Goal: Task Accomplishment & Management: Use online tool/utility

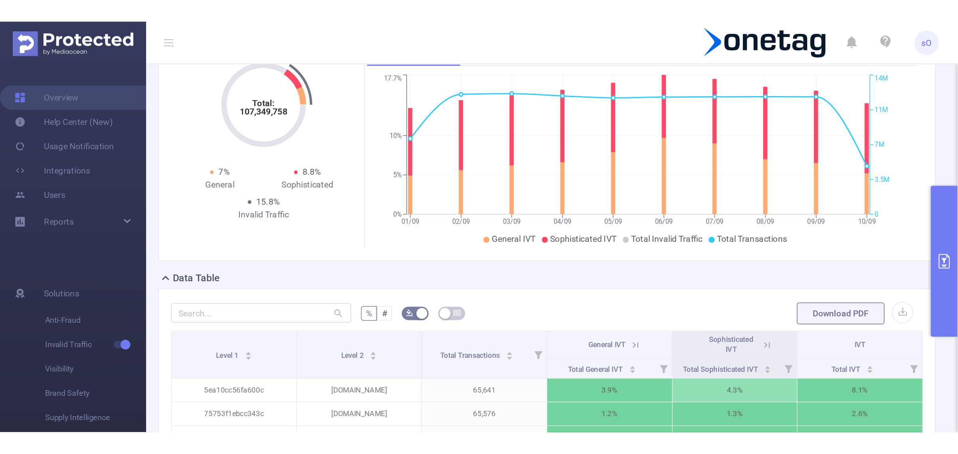
scroll to position [39, 0]
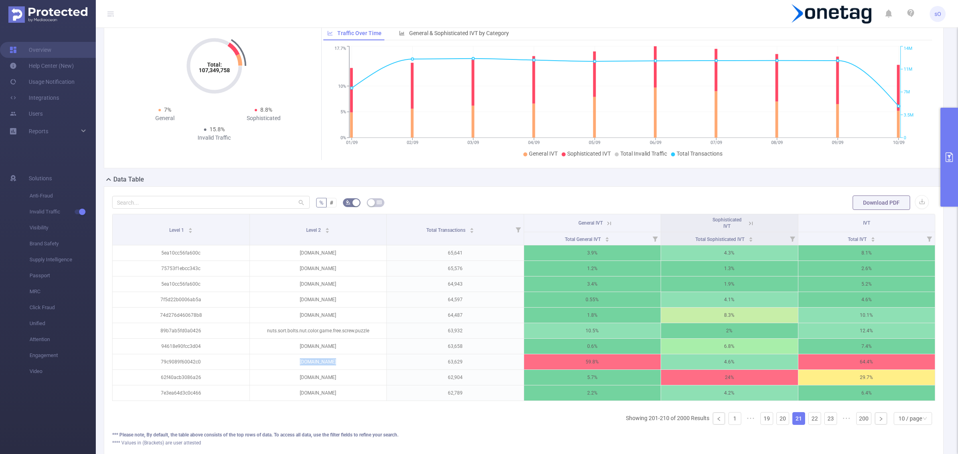
click at [621, 168] on button "primary" at bounding box center [950, 157] width 18 height 99
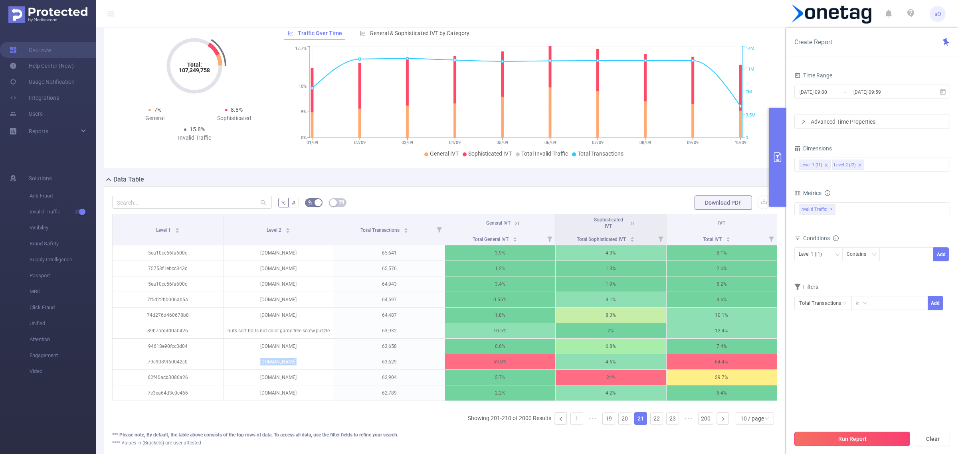
click at [621, 270] on button "Run Report" at bounding box center [853, 439] width 116 height 14
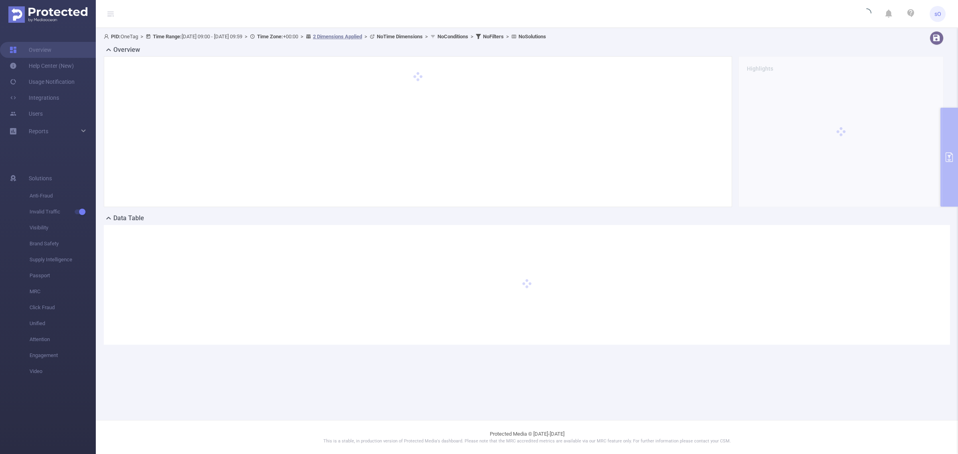
scroll to position [0, 0]
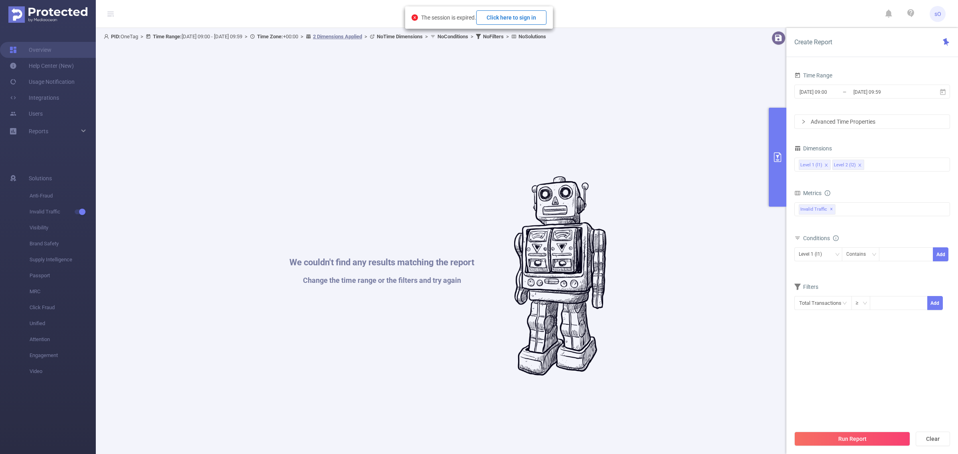
click at [508, 19] on button "Click here to sign in" at bounding box center [511, 17] width 70 height 14
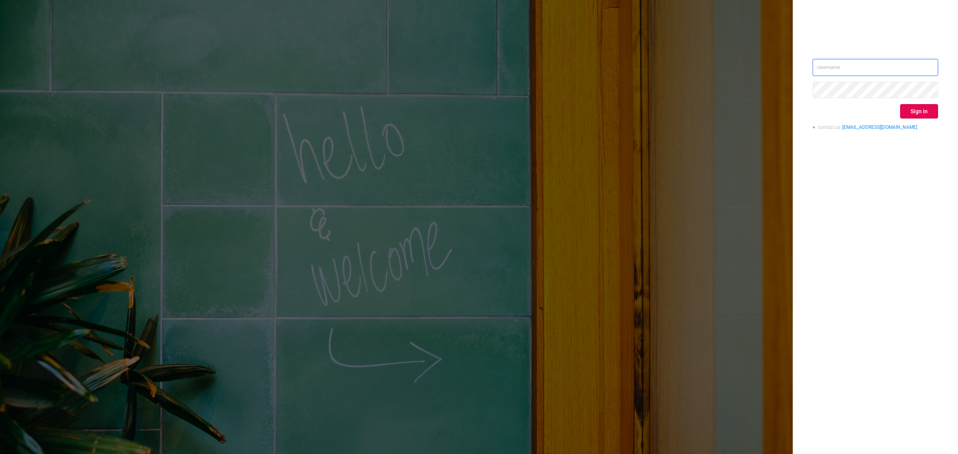
click at [911, 68] on input "text" at bounding box center [875, 67] width 125 height 17
type input "supply-success@onetag.com"
click at [928, 112] on button "Sign in" at bounding box center [920, 111] width 38 height 14
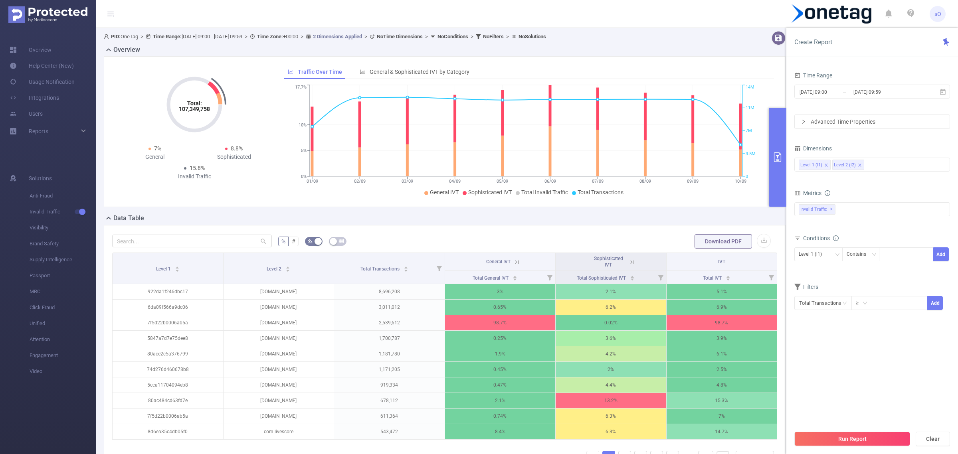
drag, startPoint x: 831, startPoint y: 209, endPoint x: 868, endPoint y: 192, distance: 40.2
click at [868, 192] on div "Metrics Total General IVT Data Centers Disclosed Bots Known Crawlers Irregular …" at bounding box center [873, 210] width 156 height 45
click at [860, 166] on icon "icon: close" at bounding box center [860, 165] width 4 height 4
click at [860, 166] on div "Level 1 (l1)" at bounding box center [872, 164] width 147 height 13
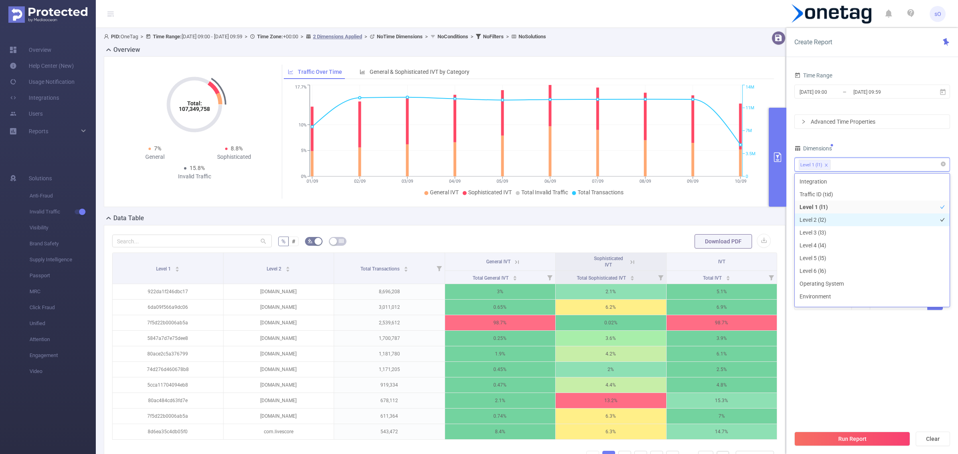
click at [835, 220] on li "Level 2 (l2)" at bounding box center [872, 220] width 155 height 13
click at [841, 191] on li "Level 2 (l2)" at bounding box center [872, 193] width 155 height 13
click at [891, 365] on section "Time Range 2025-09-01 09:00 _ 2025-09-10 09:59 Advanced Time Properties Dimensi…" at bounding box center [873, 248] width 156 height 357
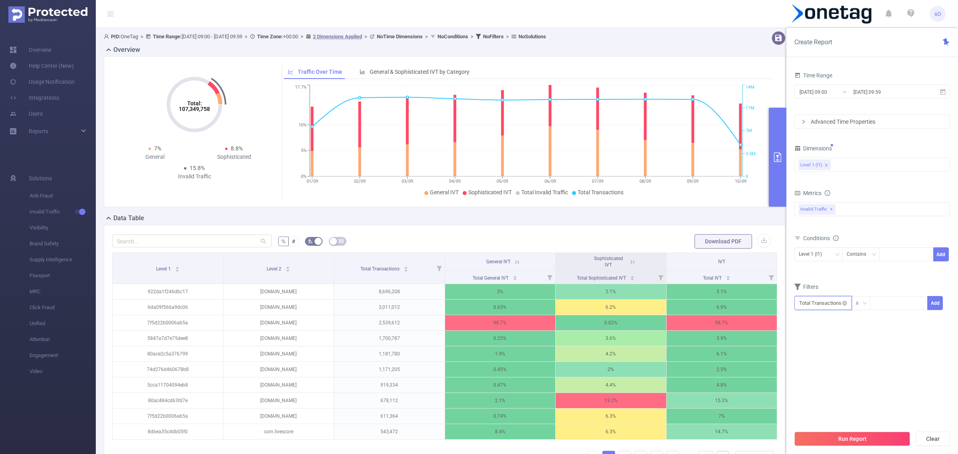
click at [845, 300] on input "text" at bounding box center [824, 303] width 58 height 14
click at [833, 252] on div "Level 1 (l1)" at bounding box center [819, 254] width 40 height 13
click at [873, 273] on form "Dimensions Level 1 (l1) Metrics Total General IVT Data Centers Disclosed Bots K…" at bounding box center [873, 232] width 156 height 178
click at [834, 257] on div "Level 1 (l1)" at bounding box center [819, 254] width 40 height 13
click at [865, 272] on div "Conditions Level 1 (l1) Contains Add" at bounding box center [873, 252] width 156 height 39
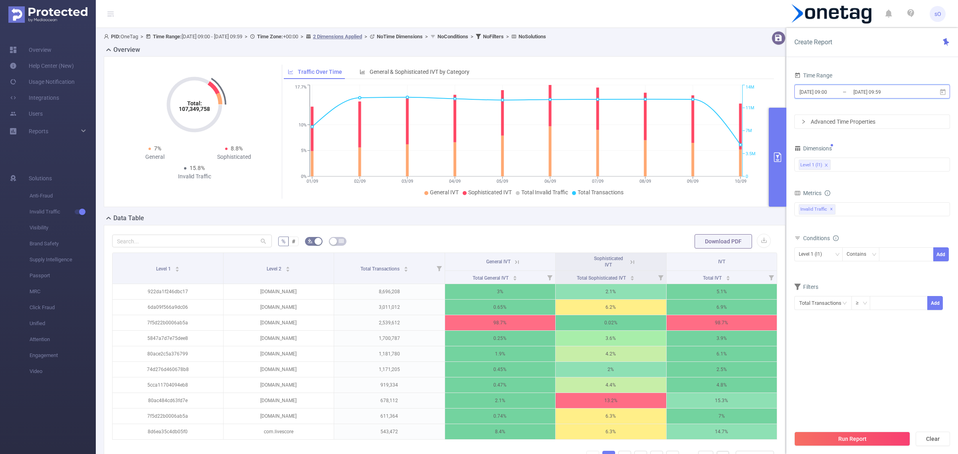
click at [934, 96] on span "2025-09-01 09:00 _ 2025-09-10 09:59" at bounding box center [873, 92] width 156 height 14
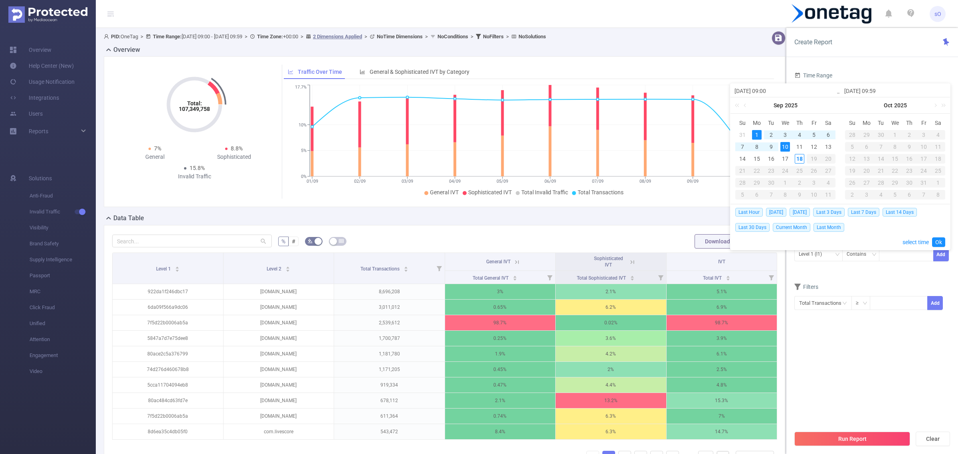
click at [758, 132] on div "1" at bounding box center [757, 135] width 10 height 10
click at [784, 158] on div "17" at bounding box center [786, 159] width 10 height 10
type input "2025-09-17 09:59"
click at [939, 241] on link "Ok" at bounding box center [939, 243] width 13 height 10
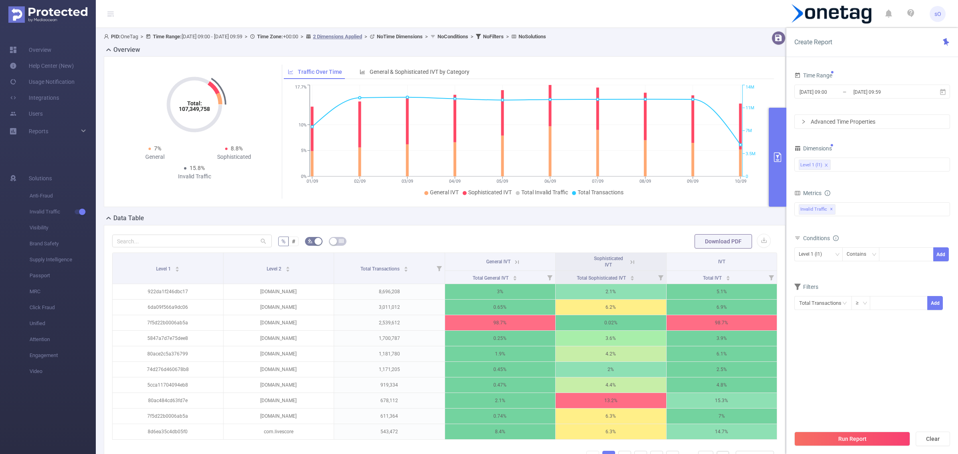
click at [867, 438] on button "Run Report" at bounding box center [853, 439] width 116 height 14
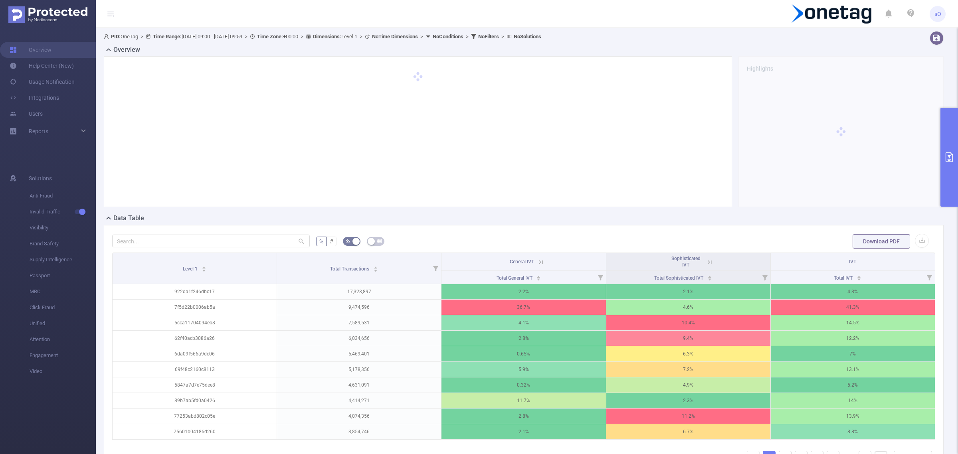
click at [953, 150] on button "primary" at bounding box center [950, 157] width 18 height 99
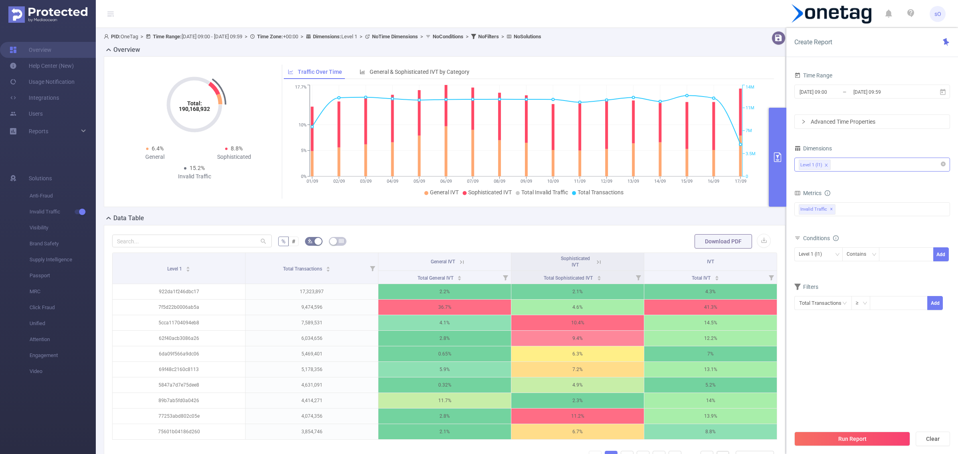
click at [855, 161] on div "Level 1 (l1)" at bounding box center [872, 164] width 147 height 13
click at [817, 300] on li "Environment" at bounding box center [872, 296] width 155 height 13
click at [859, 380] on section "Time Range 2025-09-01 09:00 _ 2025-09-17 09:59 Advanced Time Properties Dimensi…" at bounding box center [873, 248] width 156 height 357
click at [859, 431] on div "Run Report Clear" at bounding box center [873, 439] width 172 height 30
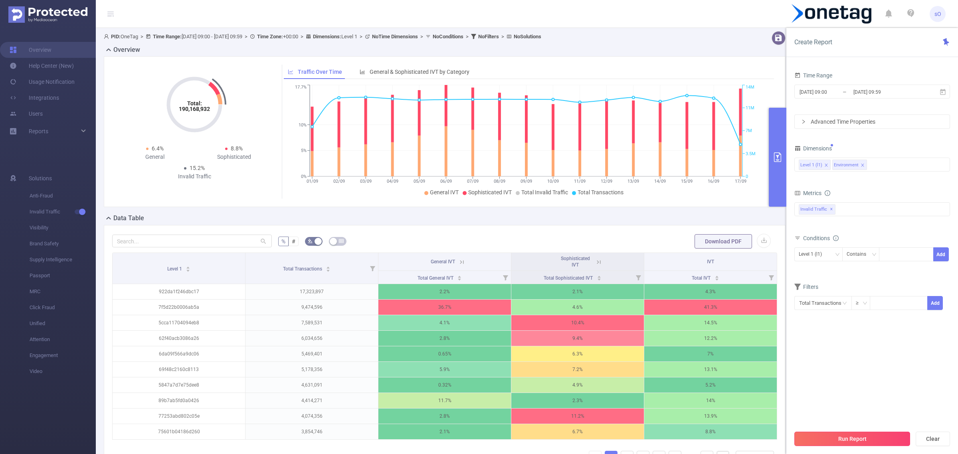
click at [863, 443] on button "Run Report" at bounding box center [853, 439] width 116 height 14
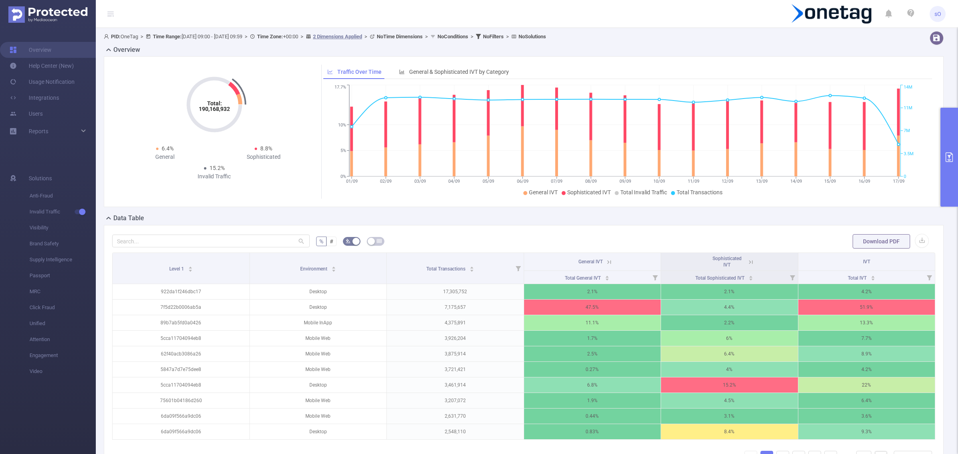
click at [954, 153] on icon "primary" at bounding box center [950, 158] width 10 height 10
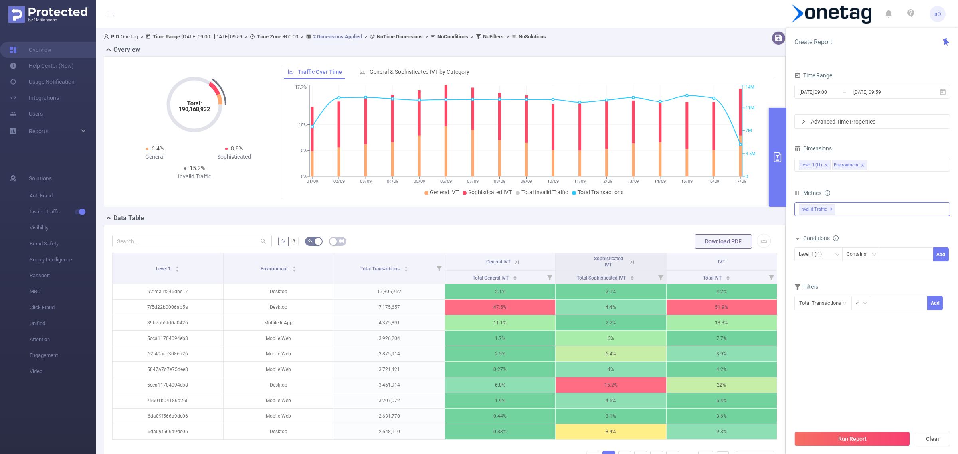
click at [866, 208] on div "Invalid Traffic ✕" at bounding box center [873, 209] width 156 height 14
click at [850, 272] on div "Conditions Level 1 (l1) Contains Add" at bounding box center [873, 252] width 156 height 39
click at [834, 256] on div "Level 1 (l1)" at bounding box center [819, 255] width 48 height 14
click at [826, 289] on li "Environment" at bounding box center [819, 284] width 48 height 13
click at [863, 254] on div "Contains" at bounding box center [859, 254] width 25 height 13
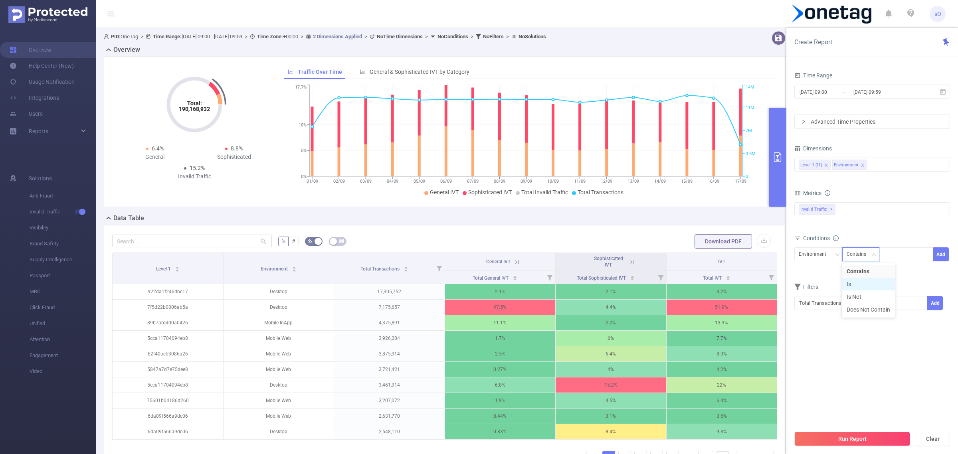
click at [855, 285] on li "Is" at bounding box center [868, 284] width 53 height 13
click at [885, 255] on input at bounding box center [886, 255] width 4 height 10
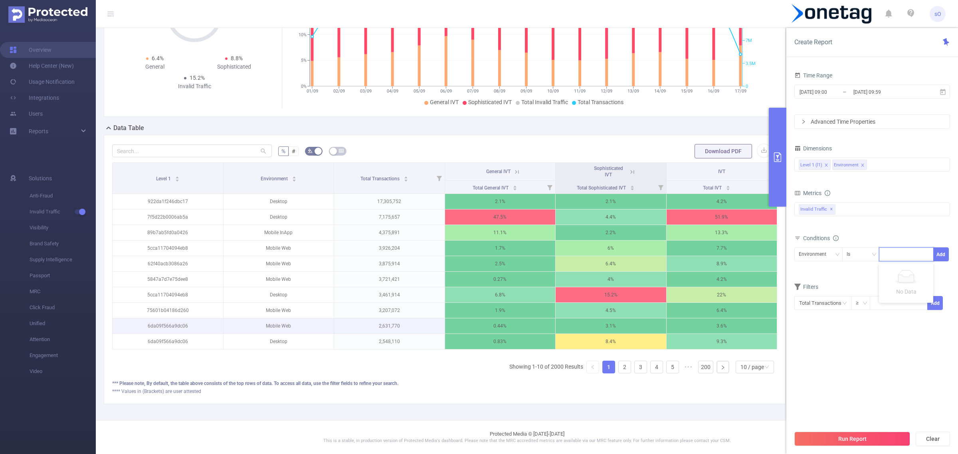
scroll to position [99, 0]
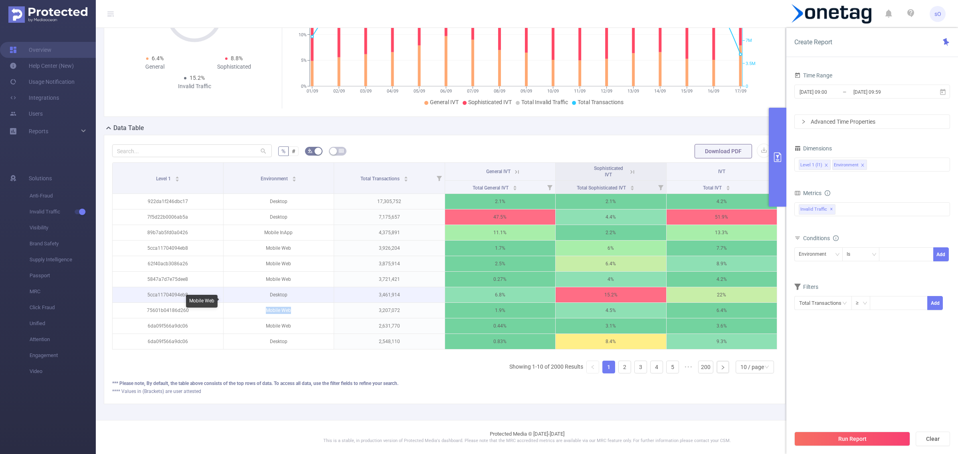
drag, startPoint x: 297, startPoint y: 300, endPoint x: 256, endPoint y: 294, distance: 40.7
click at [254, 303] on p "Mobile Web" at bounding box center [279, 310] width 111 height 15
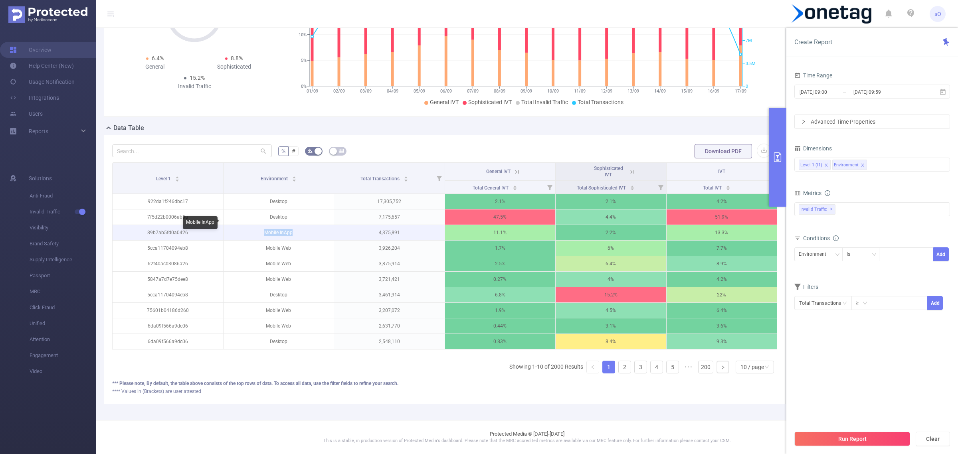
drag, startPoint x: 294, startPoint y: 225, endPoint x: 262, endPoint y: 224, distance: 32.0
click at [262, 225] on p "Mobile InApp" at bounding box center [279, 232] width 111 height 15
copy p "Mobile InApp"
click at [895, 250] on div at bounding box center [907, 254] width 46 height 13
paste input "Mobile InApp"
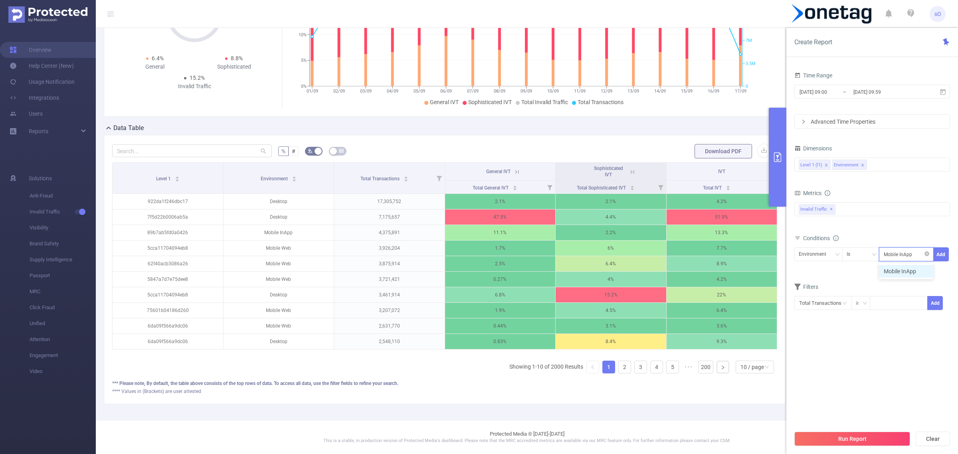
type input "Mobile InApp"
click at [901, 277] on li "Mobile InApp" at bounding box center [906, 271] width 54 height 13
click at [945, 254] on button "Add" at bounding box center [942, 255] width 16 height 14
click at [911, 256] on div at bounding box center [907, 254] width 46 height 13
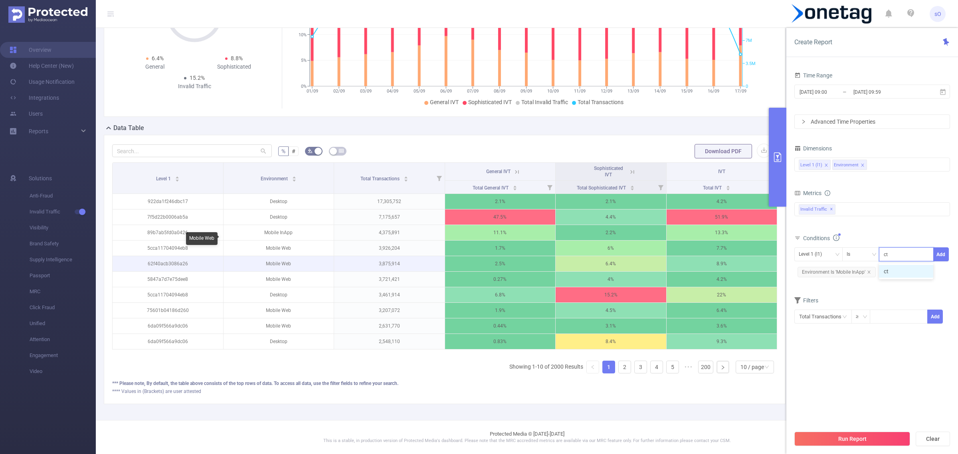
type input "c"
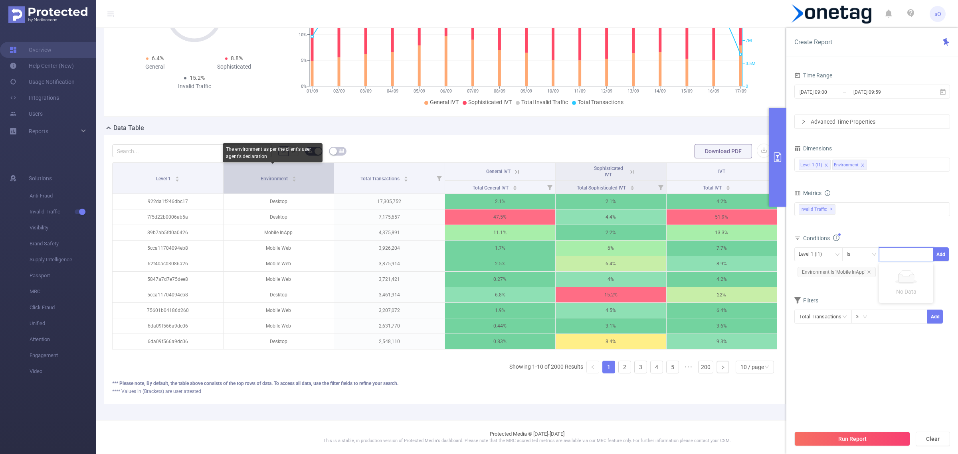
click at [282, 176] on span "Environment" at bounding box center [275, 179] width 28 height 6
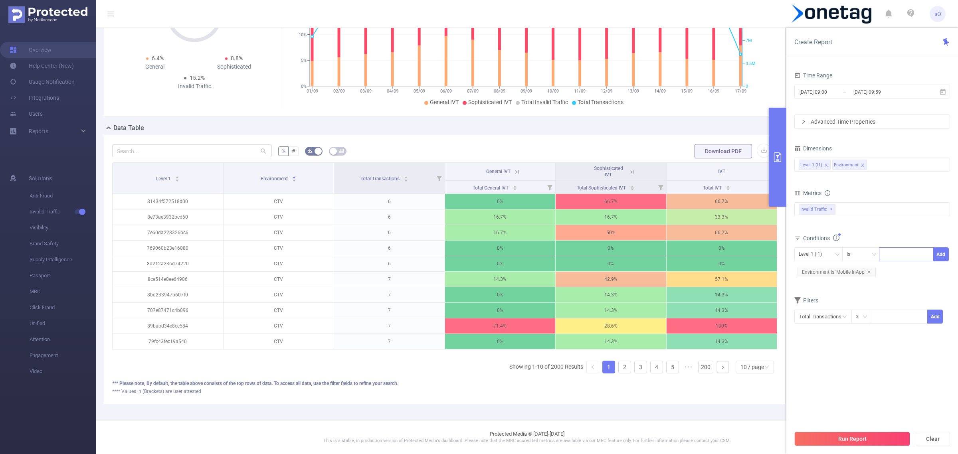
click at [890, 251] on div at bounding box center [907, 254] width 46 height 13
type input "c"
type input "CTV"
click at [861, 254] on div "Is" at bounding box center [861, 254] width 29 height 13
click at [914, 251] on div "CTV" at bounding box center [907, 254] width 46 height 13
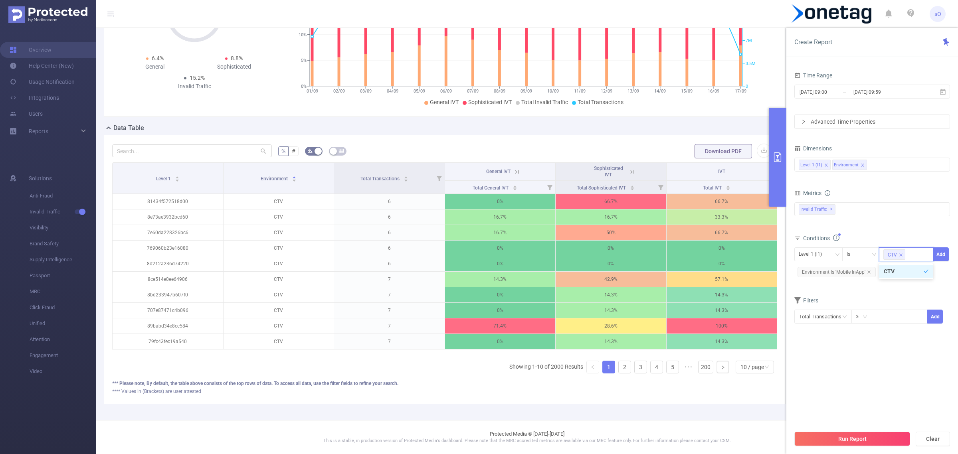
click at [902, 274] on li "CTV" at bounding box center [906, 271] width 54 height 13
click at [899, 256] on div at bounding box center [907, 254] width 46 height 13
type input "CTV"
click at [907, 274] on li "CTV" at bounding box center [906, 271] width 54 height 13
click at [907, 286] on div "Conditions Level 1 (l1) Is CTV Add Environment Is 'Mobile InApp'" at bounding box center [873, 259] width 156 height 53
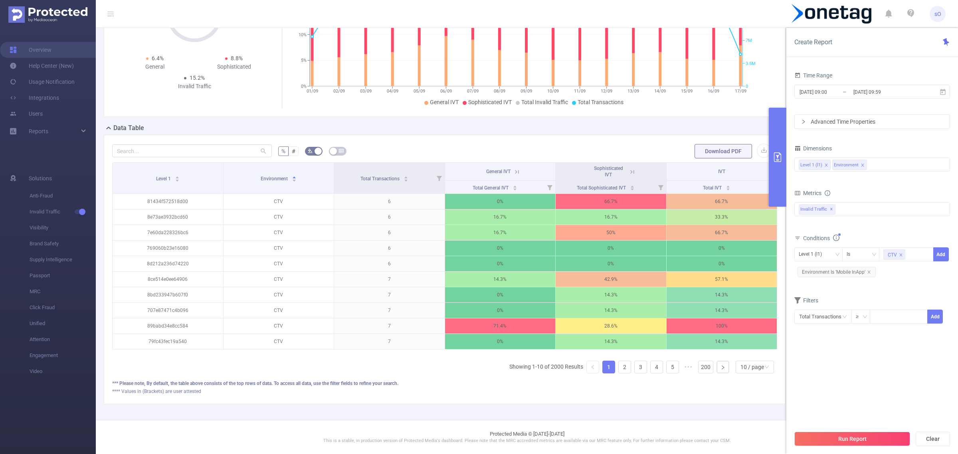
click at [946, 247] on div "Level 1 (l1) Is CTV Add Environment Is 'Mobile InApp'" at bounding box center [873, 264] width 156 height 36
click at [942, 254] on button "Add" at bounding box center [942, 255] width 16 height 14
click at [699, 368] on link "200" at bounding box center [706, 367] width 14 height 12
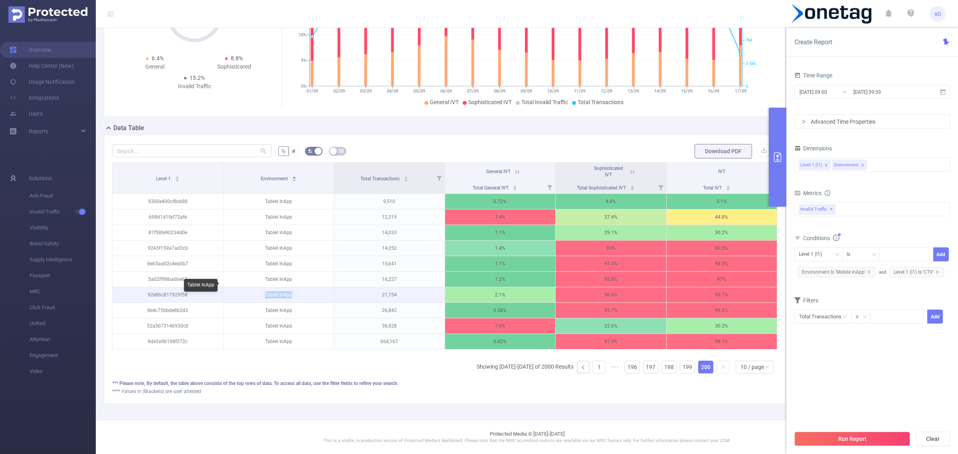
drag, startPoint x: 288, startPoint y: 284, endPoint x: 267, endPoint y: 288, distance: 21.2
click at [262, 288] on p "Tablet InApp" at bounding box center [279, 295] width 111 height 15
copy p "Tablet InApp"
click at [911, 251] on div at bounding box center [907, 254] width 46 height 13
paste input "Tablet InApp"
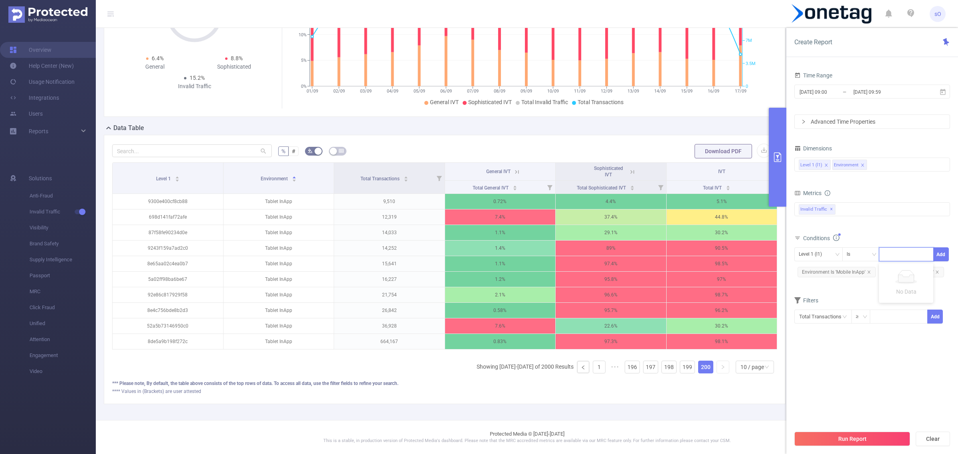
type input "Tablet InApp"
click at [901, 268] on li "Tablet InApp" at bounding box center [906, 271] width 54 height 13
click at [885, 167] on div "Level 1 (l1) Environment" at bounding box center [872, 164] width 147 height 13
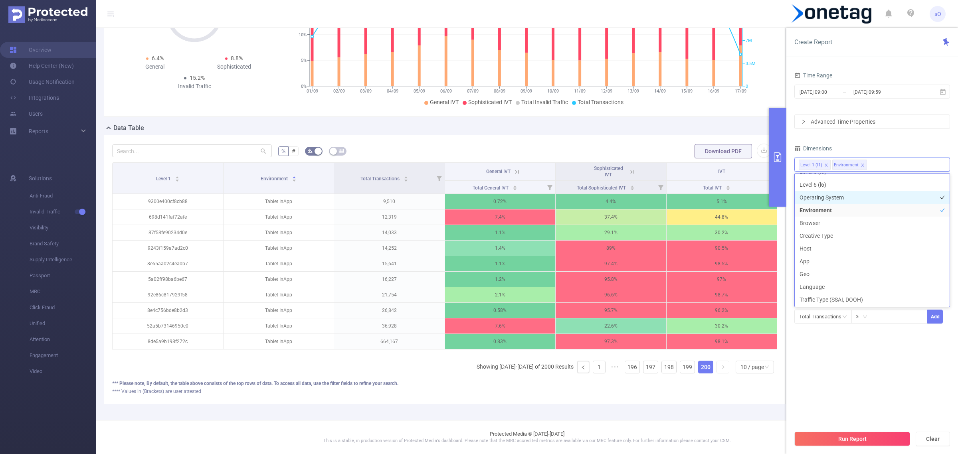
scroll to position [101, 0]
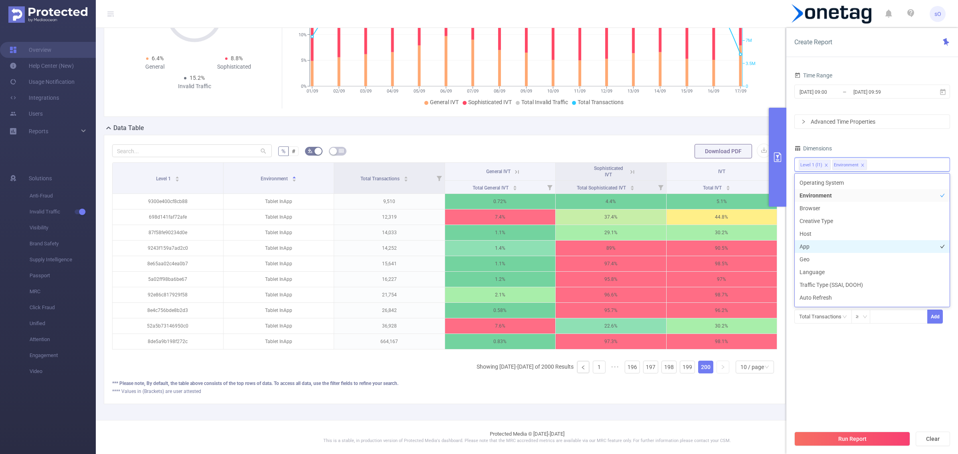
click at [861, 250] on li "App" at bounding box center [872, 246] width 155 height 13
click at [899, 353] on section "Time Range 2025-09-01 09:00 _ 2025-09-17 09:59 Advanced Time Properties Dimensi…" at bounding box center [873, 248] width 156 height 357
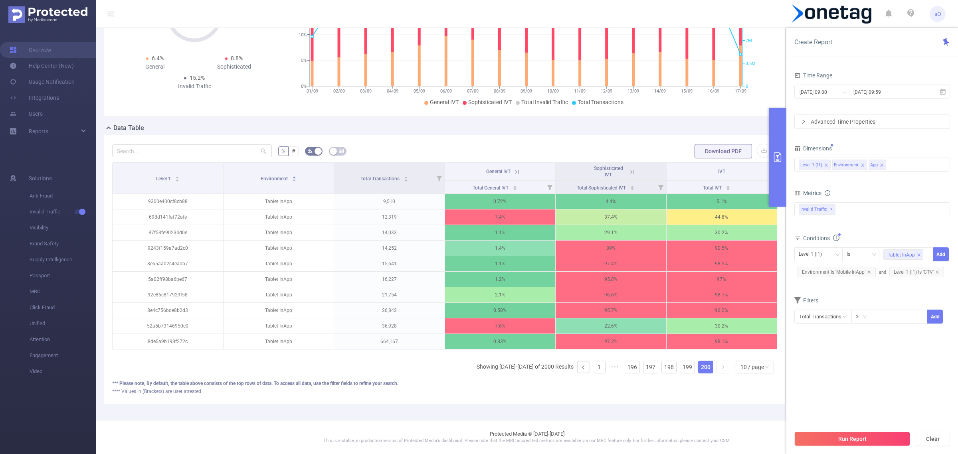
click at [877, 275] on div "Environment Is 'Mobile InApp'" at bounding box center [837, 273] width 85 height 14
click at [869, 271] on icon "icon: close" at bounding box center [869, 272] width 4 height 4
click at [847, 274] on icon "icon: close" at bounding box center [845, 272] width 3 height 3
click at [919, 256] on icon "icon: close" at bounding box center [919, 255] width 3 height 3
click at [845, 435] on button "Run Report" at bounding box center [853, 439] width 116 height 14
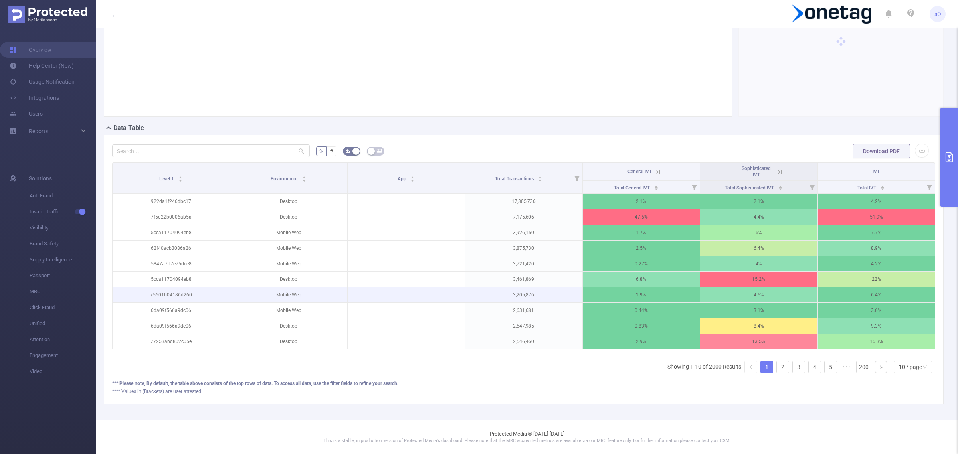
scroll to position [99, 0]
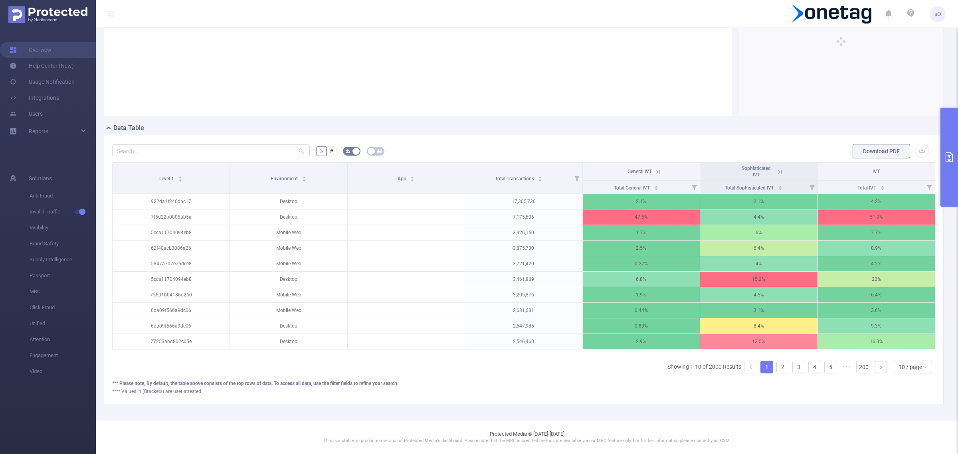
click at [956, 149] on button "primary" at bounding box center [950, 157] width 18 height 99
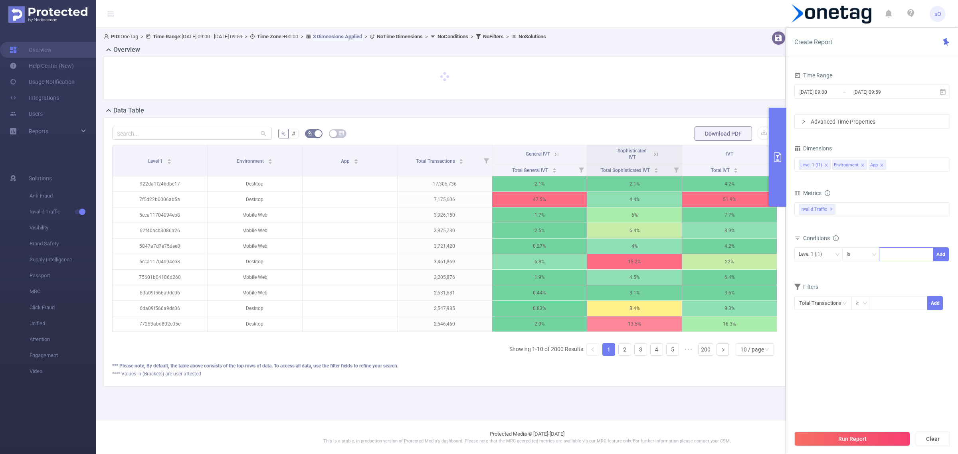
scroll to position [0, 0]
click at [881, 166] on icon "icon: close" at bounding box center [882, 165] width 4 height 4
click at [881, 166] on div "Level 1 (l1) Environment" at bounding box center [872, 164] width 147 height 13
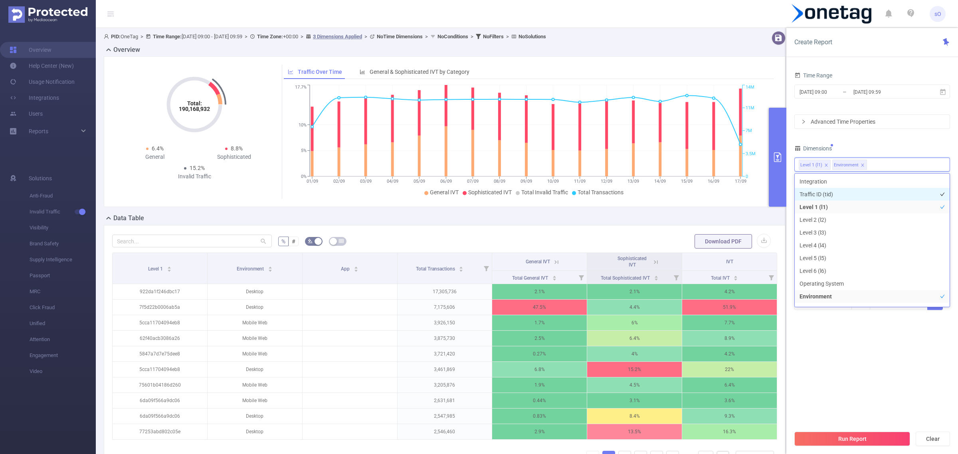
click at [809, 195] on li "Traffic ID (tid)" at bounding box center [872, 194] width 155 height 13
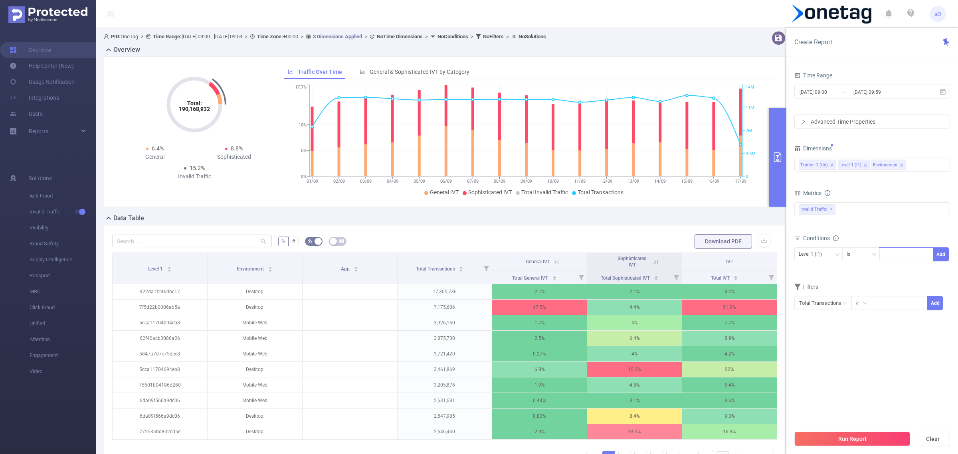
drag, startPoint x: 891, startPoint y: 361, endPoint x: 889, endPoint y: 367, distance: 7.2
click at [890, 363] on section "Time Range 2025-09-01 09:00 _ 2025-09-17 09:59 Advanced Time Properties Dimensi…" at bounding box center [873, 248] width 156 height 357
click at [835, 434] on button "Run Report" at bounding box center [853, 439] width 116 height 14
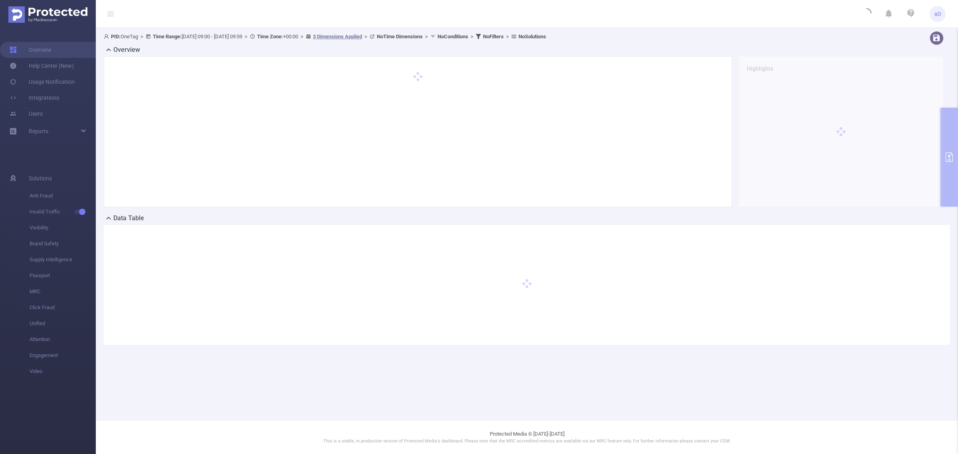
click at [508, 316] on div at bounding box center [527, 285] width 847 height 120
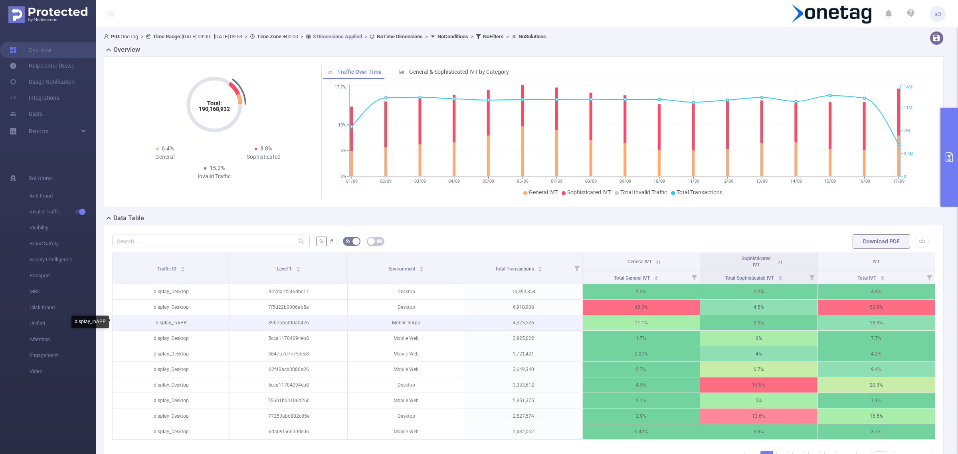
click at [168, 322] on p "display_InAPP" at bounding box center [171, 323] width 117 height 15
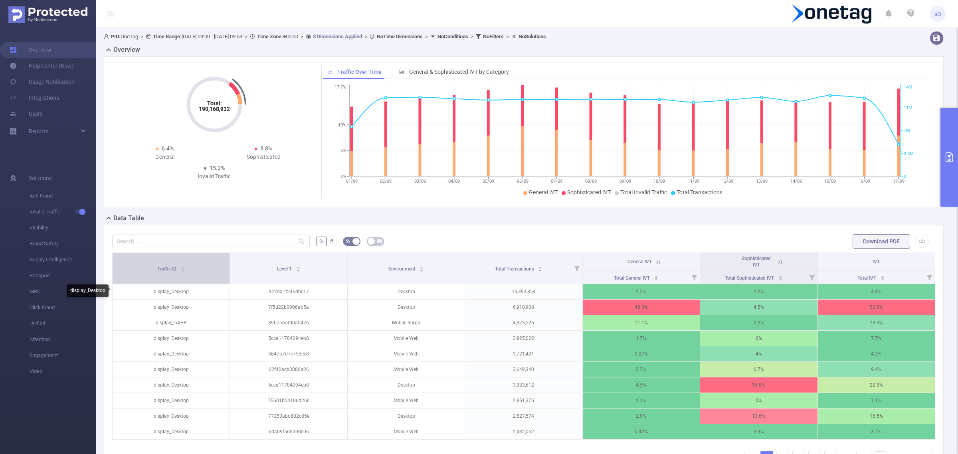
click at [179, 272] on div "Traffic ID" at bounding box center [171, 268] width 28 height 8
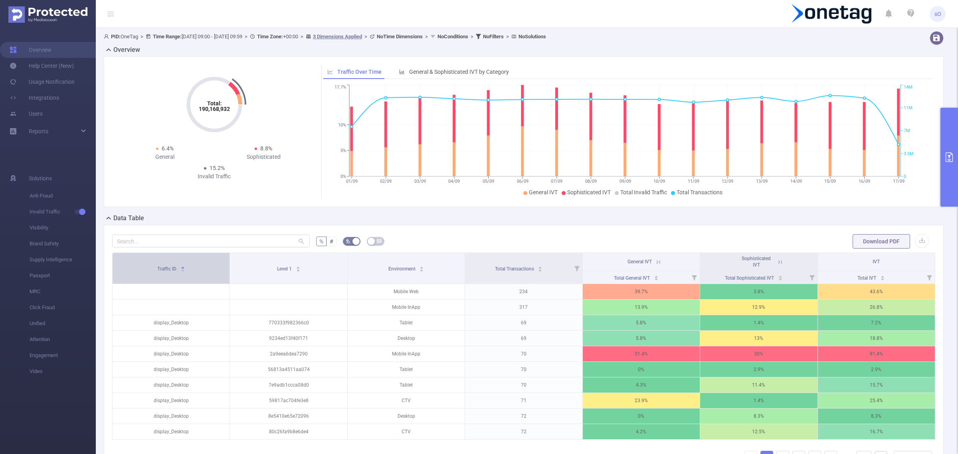
click at [179, 272] on div "Traffic ID" at bounding box center [171, 268] width 28 height 8
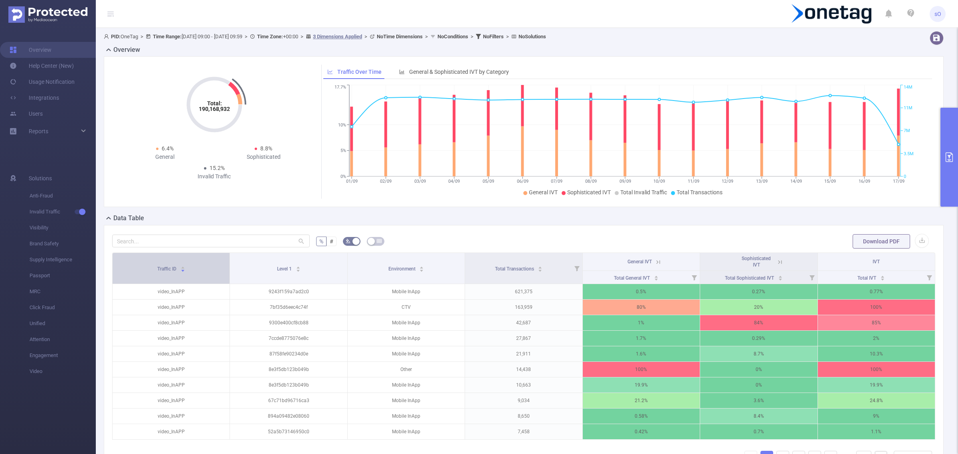
click at [179, 272] on div "Traffic ID" at bounding box center [171, 268] width 28 height 8
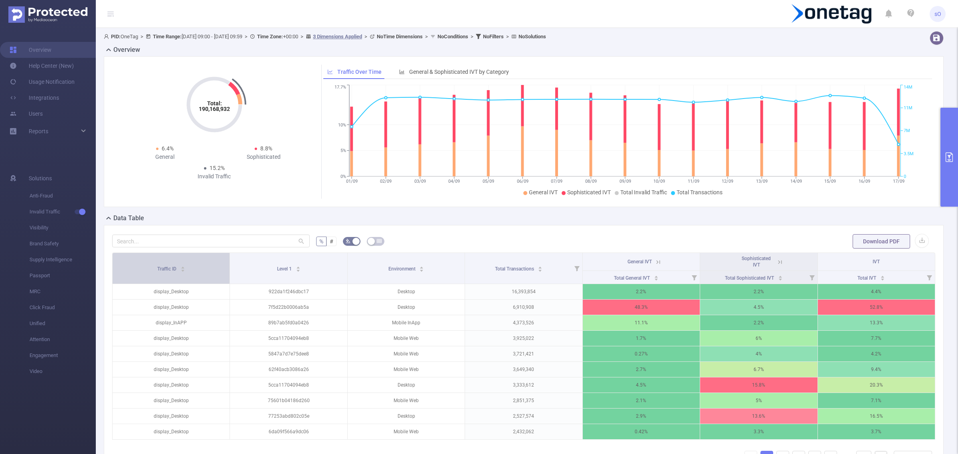
click at [179, 272] on div "Traffic ID" at bounding box center [171, 268] width 28 height 8
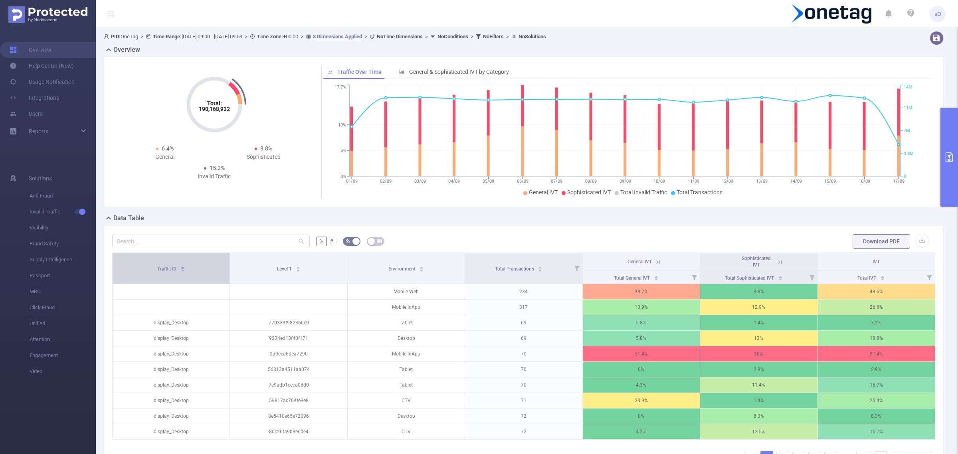
click at [179, 272] on div "Traffic ID" at bounding box center [171, 268] width 28 height 8
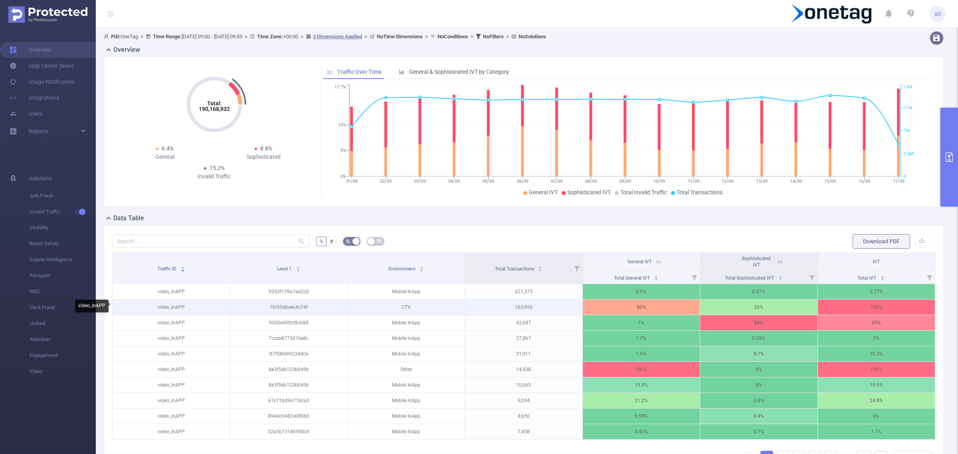
scroll to position [99, 0]
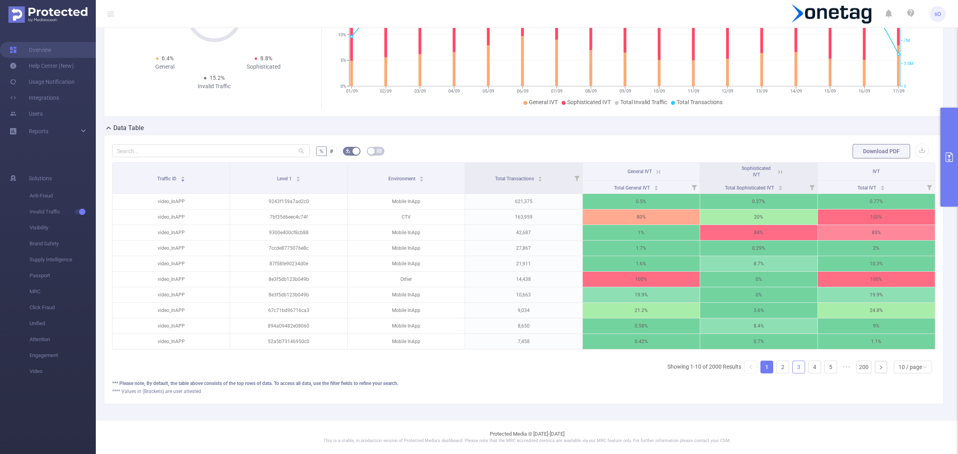
click at [793, 366] on link "3" at bounding box center [799, 367] width 12 height 12
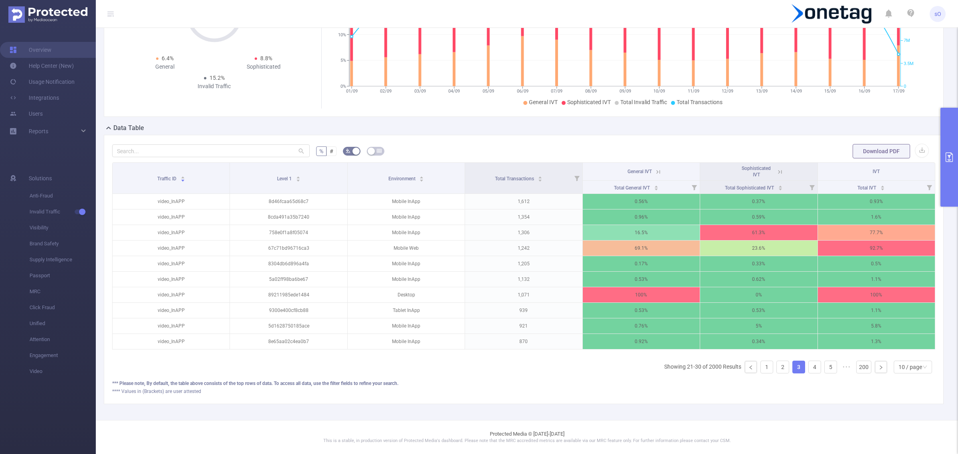
click at [793, 366] on link "3" at bounding box center [799, 367] width 12 height 12
click at [794, 366] on link "3" at bounding box center [799, 367] width 12 height 12
click at [745, 372] on link at bounding box center [751, 367] width 12 height 12
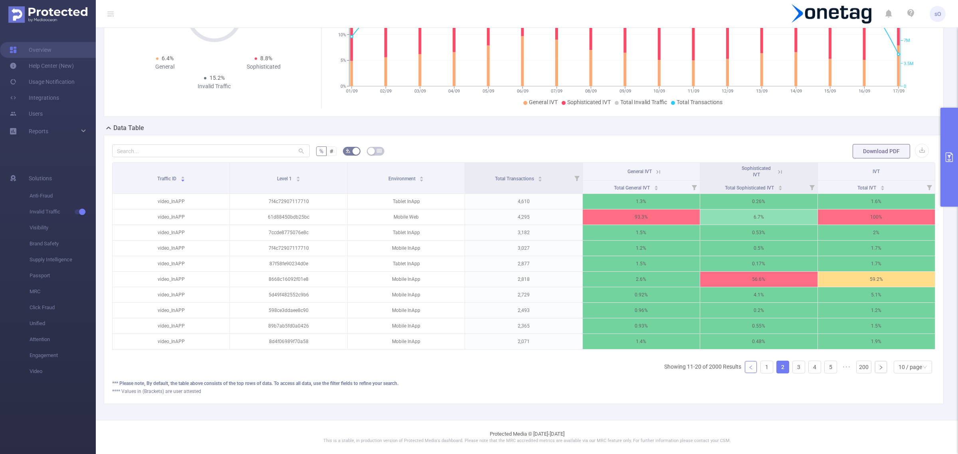
click at [745, 372] on link at bounding box center [751, 367] width 12 height 12
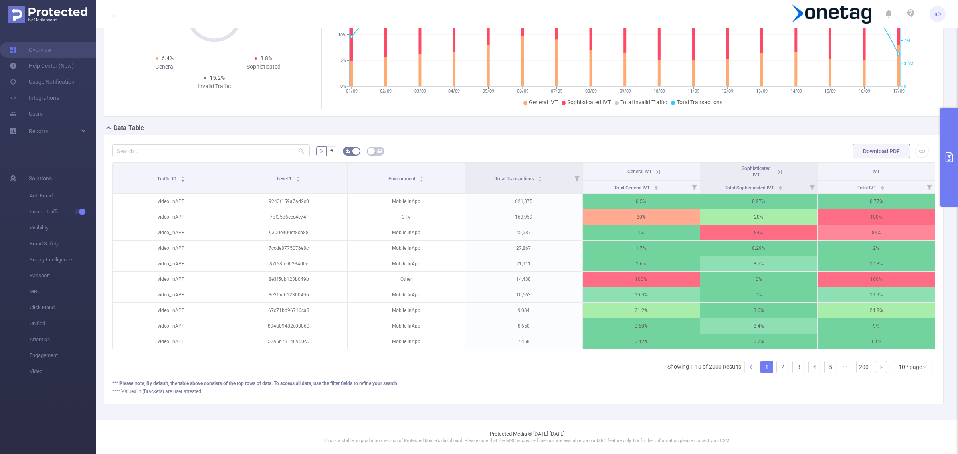
click at [745, 372] on link at bounding box center [751, 367] width 12 height 12
click at [745, 373] on link at bounding box center [751, 367] width 12 height 12
click at [951, 136] on button "primary" at bounding box center [950, 157] width 18 height 99
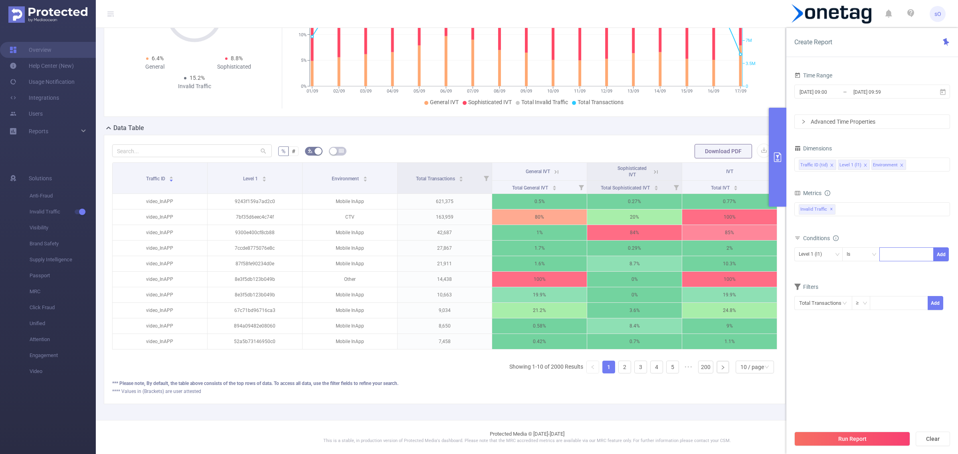
click at [901, 165] on icon "icon: close" at bounding box center [902, 165] width 4 height 4
click at [852, 211] on div "Invalid Traffic ✕ Anti-Fraud Invalid Traffic MRC" at bounding box center [873, 209] width 156 height 14
click at [850, 272] on div "Conditions Level 1 (l1) Is Add" at bounding box center [873, 252] width 156 height 39
click at [832, 257] on div "Level 1 (l1)" at bounding box center [819, 254] width 40 height 13
drag, startPoint x: 831, startPoint y: 274, endPoint x: 835, endPoint y: 272, distance: 4.3
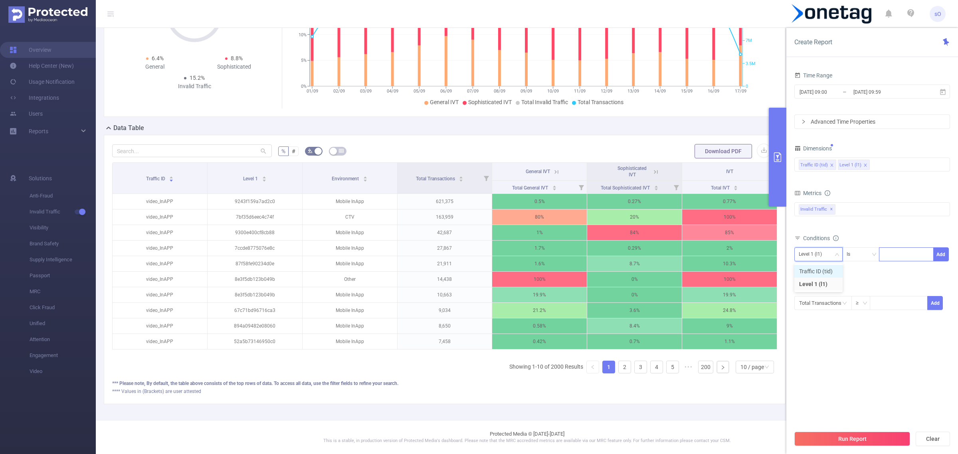
click at [831, 274] on li "Traffic ID (tid)" at bounding box center [819, 271] width 48 height 13
click at [891, 256] on div at bounding box center [907, 254] width 46 height 13
type input "D"
click at [683, 365] on span "•••" at bounding box center [689, 367] width 13 height 13
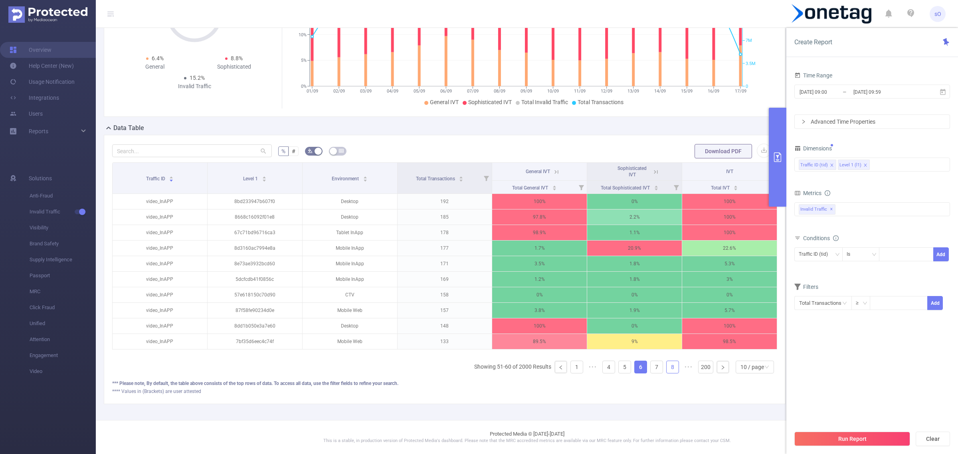
click at [667, 365] on link "8" at bounding box center [673, 367] width 12 height 12
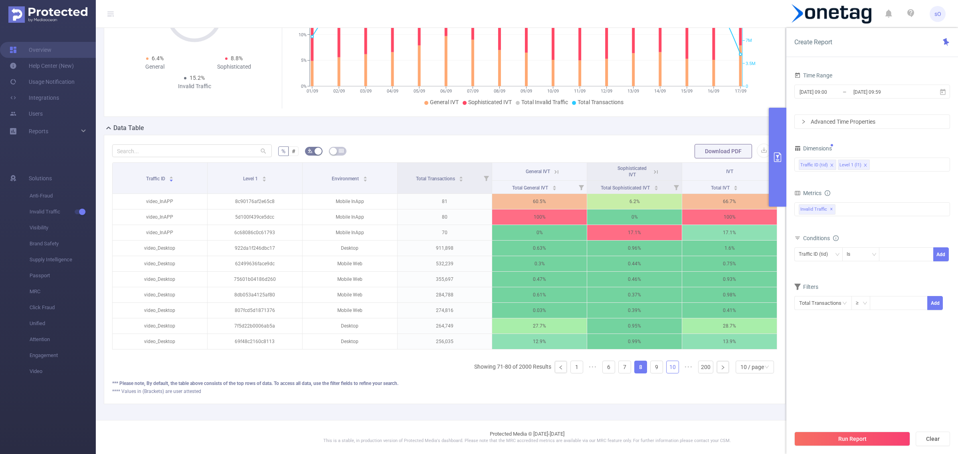
click at [667, 365] on link "10" at bounding box center [673, 367] width 12 height 12
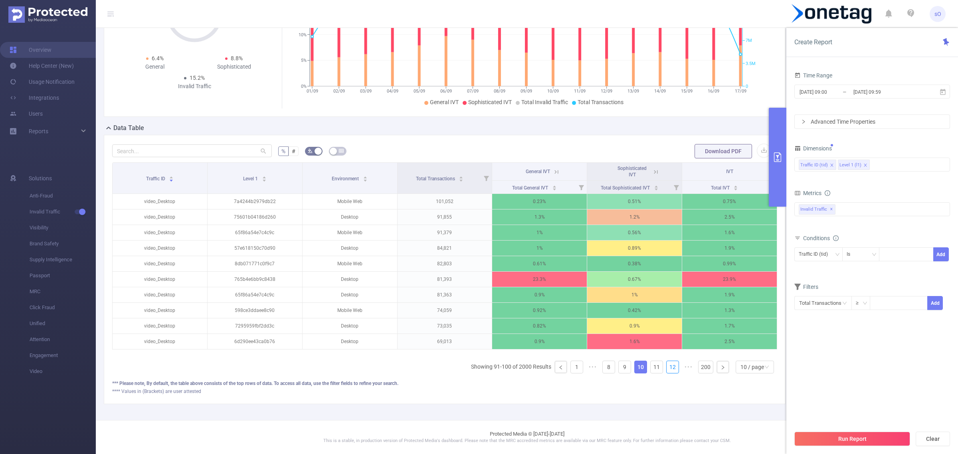
click at [667, 365] on link "12" at bounding box center [673, 367] width 12 height 12
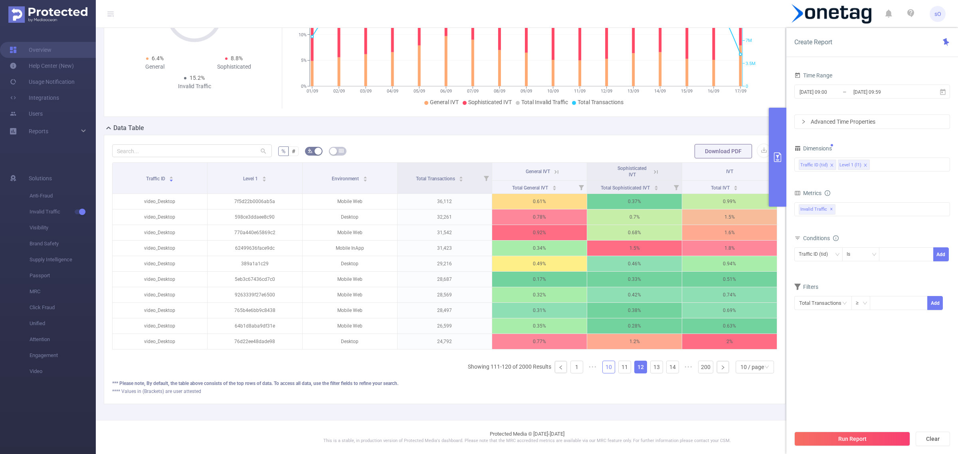
click at [667, 365] on link "14" at bounding box center [673, 367] width 12 height 12
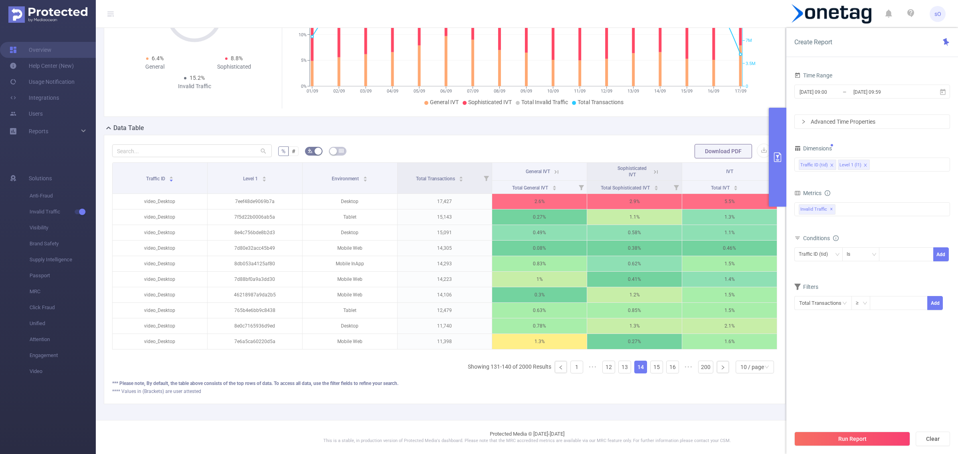
click at [667, 365] on link "16" at bounding box center [673, 367] width 12 height 12
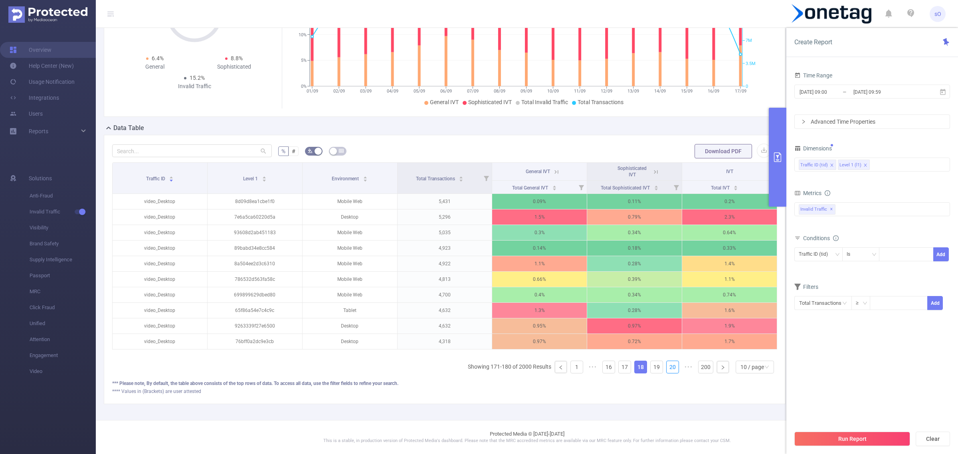
click at [667, 365] on link "20" at bounding box center [673, 367] width 12 height 12
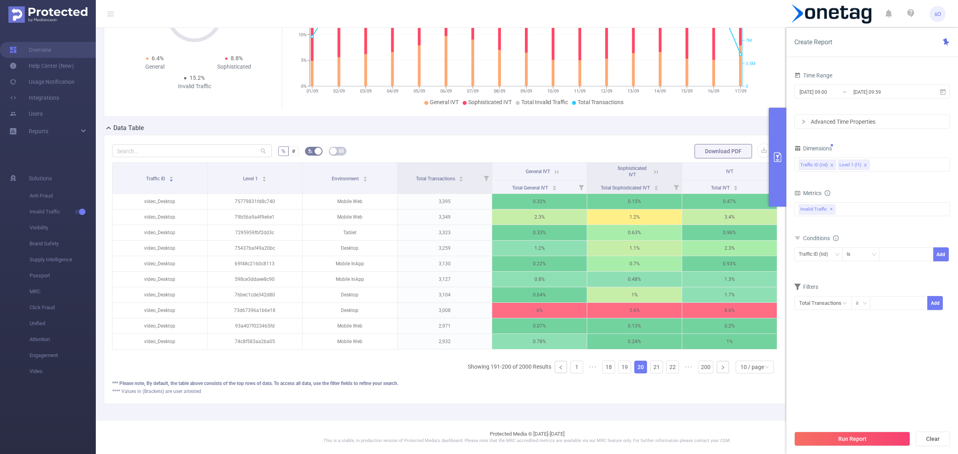
click at [667, 365] on link "22" at bounding box center [673, 367] width 12 height 12
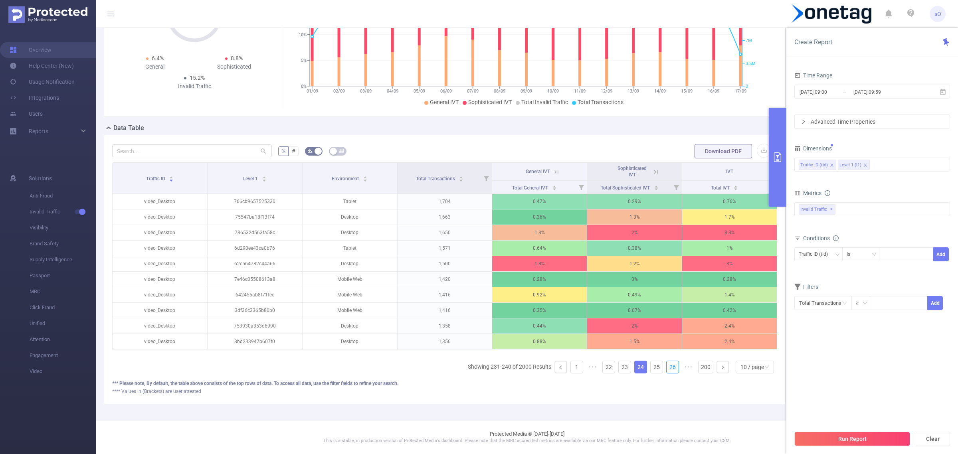
click at [667, 365] on link "26" at bounding box center [673, 367] width 12 height 12
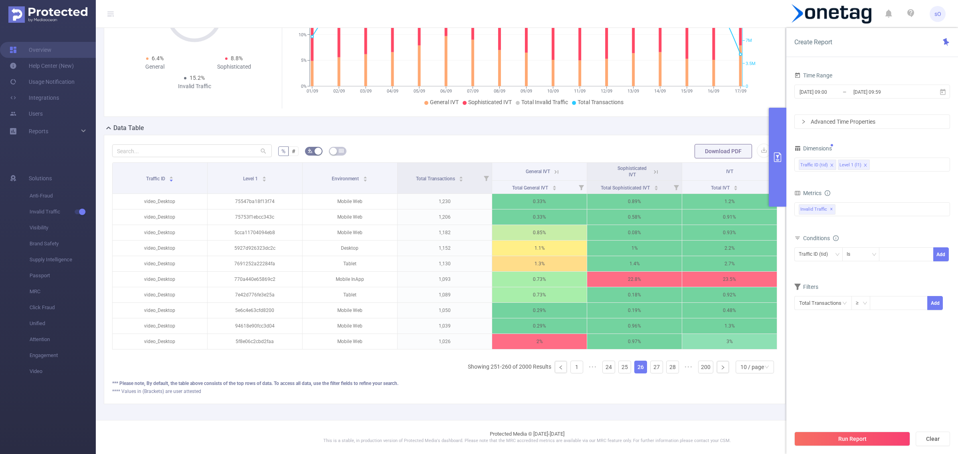
click at [667, 365] on link "28" at bounding box center [673, 367] width 12 height 12
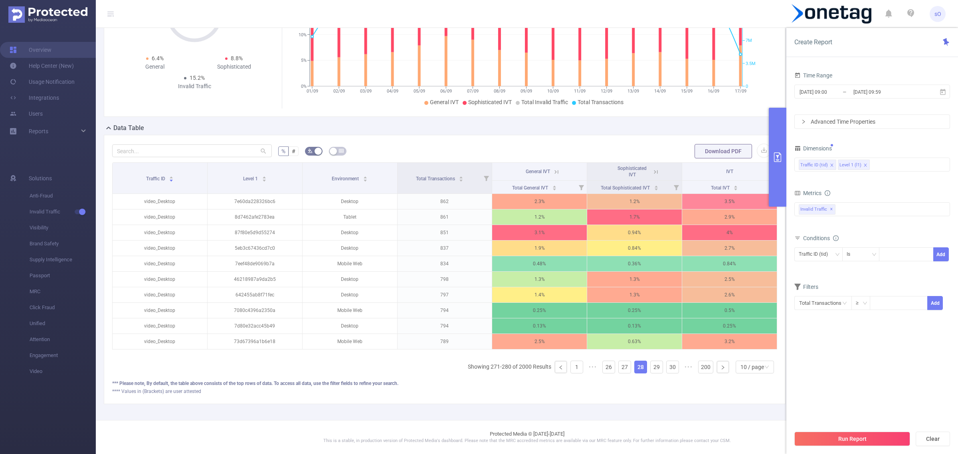
click at [667, 365] on link "30" at bounding box center [673, 367] width 12 height 12
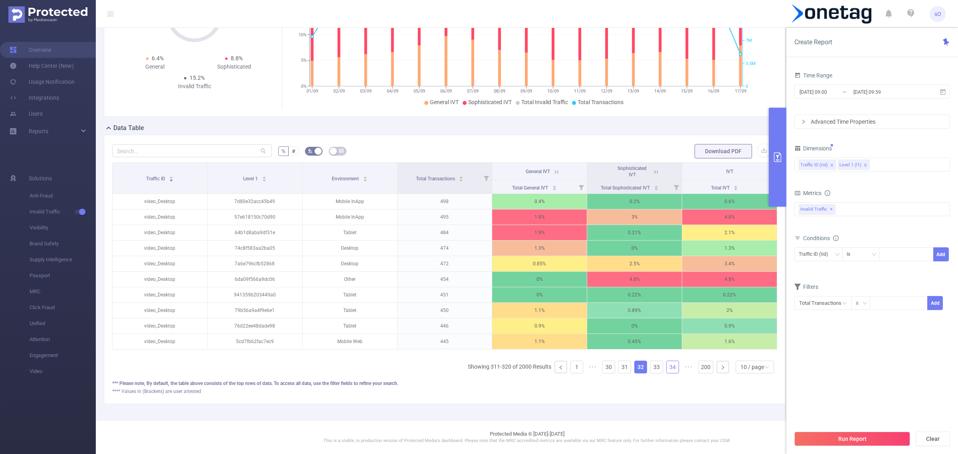
click at [667, 365] on link "34" at bounding box center [673, 367] width 12 height 12
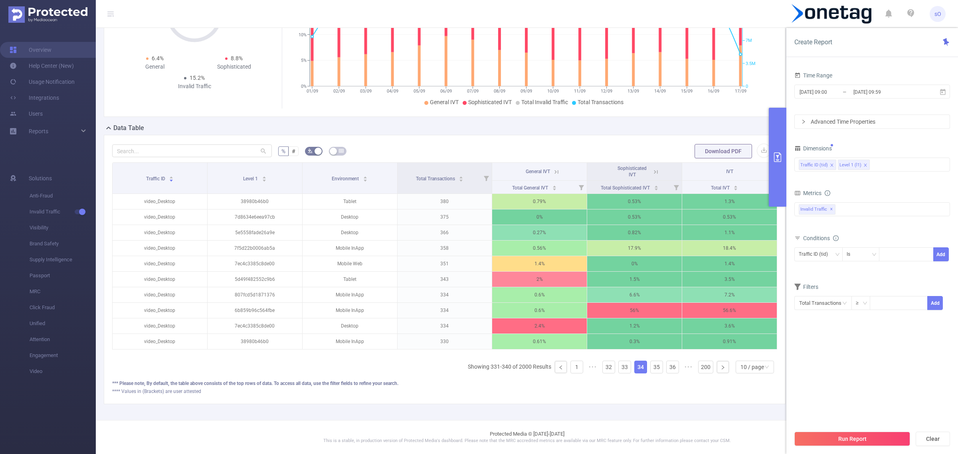
click at [667, 365] on link "36" at bounding box center [673, 367] width 12 height 12
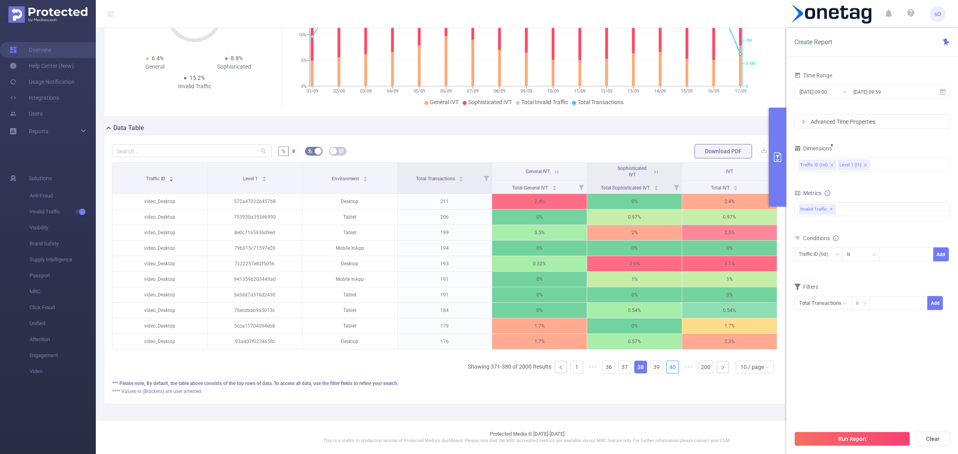
click at [667, 365] on link "40" at bounding box center [673, 367] width 12 height 12
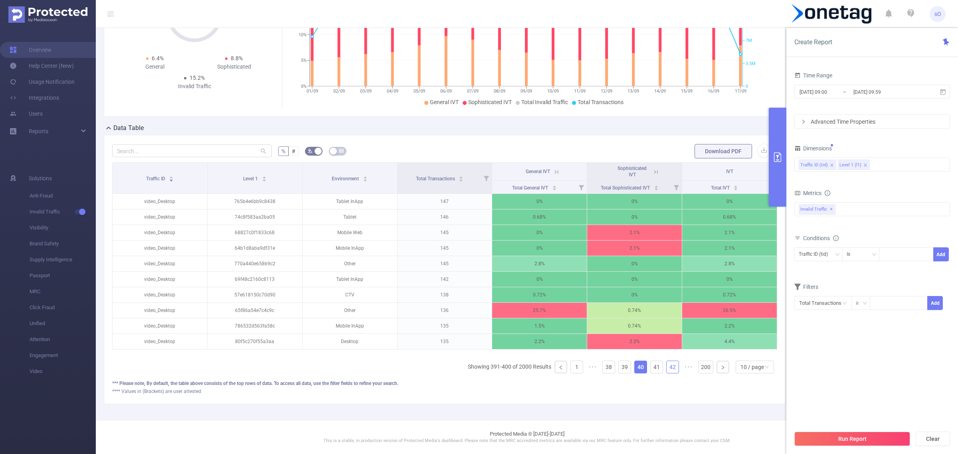
click at [667, 365] on link "42" at bounding box center [673, 367] width 12 height 12
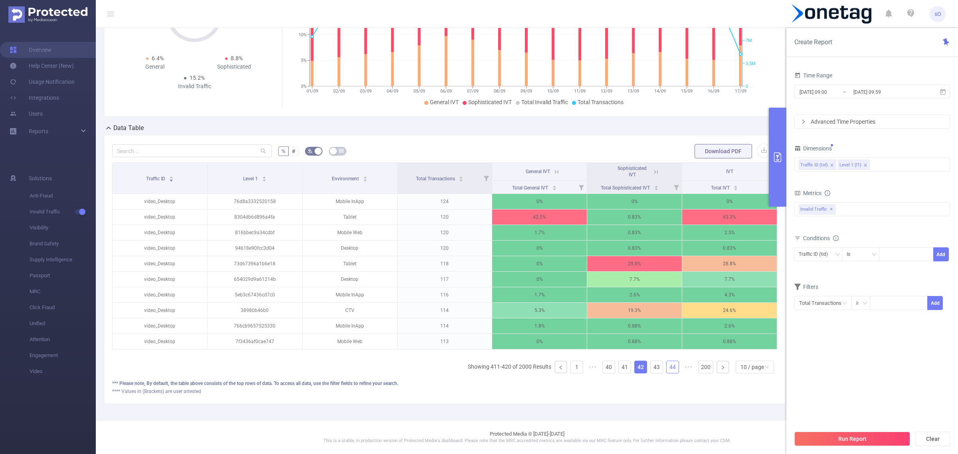
click at [667, 365] on link "44" at bounding box center [673, 367] width 12 height 12
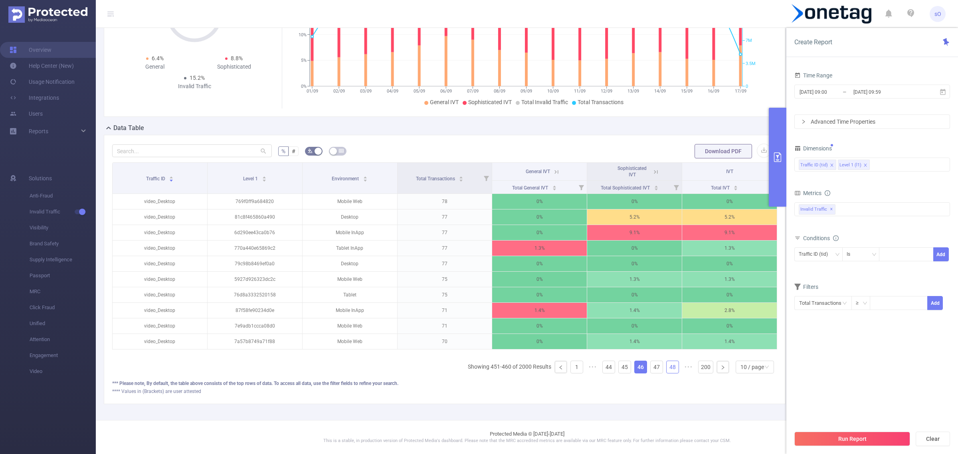
click at [669, 366] on link "48" at bounding box center [673, 367] width 12 height 12
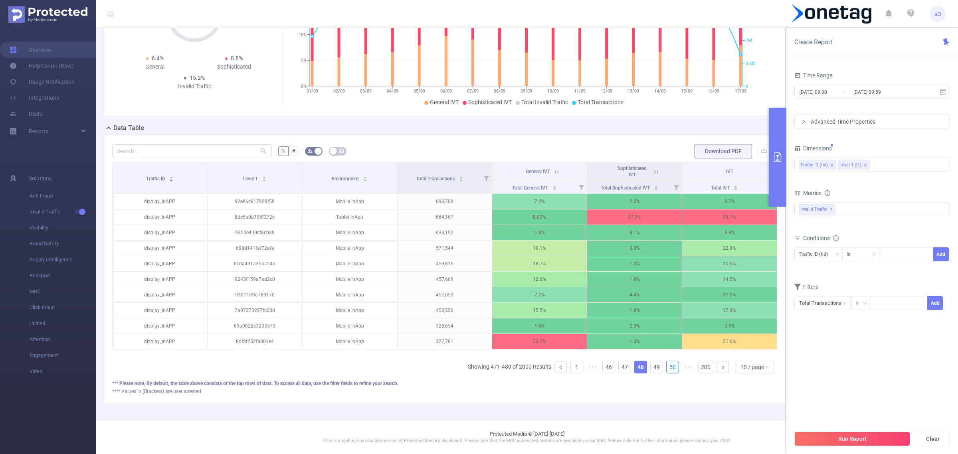
click at [669, 366] on link "50" at bounding box center [673, 367] width 12 height 12
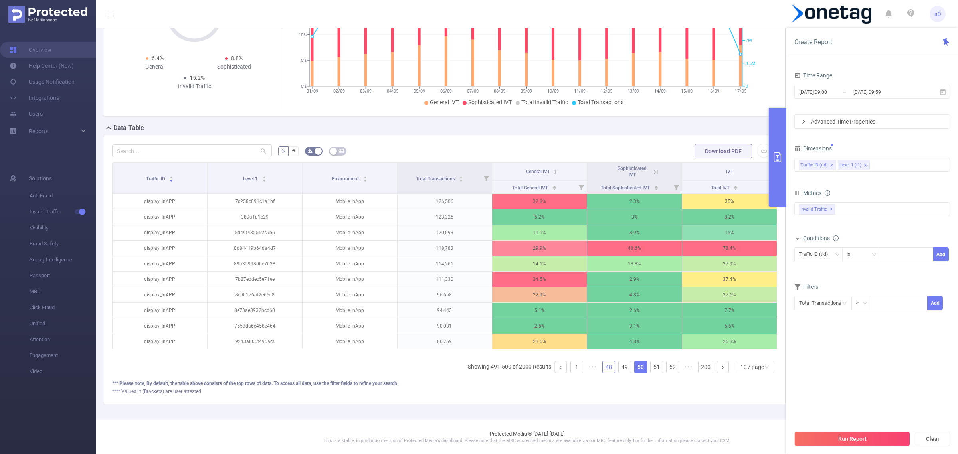
click at [670, 367] on link "52" at bounding box center [673, 367] width 12 height 12
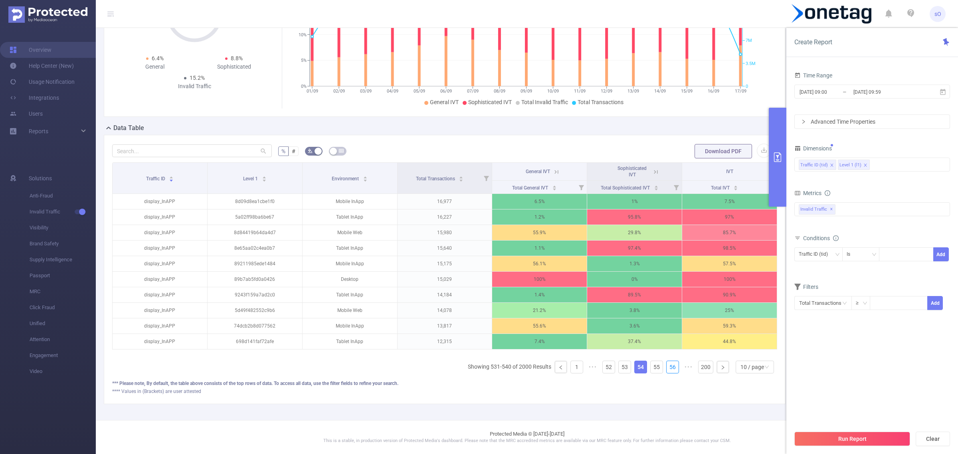
click at [672, 368] on ul "Showing 531-540 of 2000 Results 1 ••• 52 53 54 55 56 ••• 200 10 / page" at bounding box center [623, 367] width 310 height 13
click at [673, 370] on ul "Showing 531-540 of 2000 Results 1 ••• 52 53 54 55 56 ••• 200 10 / page" at bounding box center [623, 367] width 310 height 13
click at [672, 370] on ul "Showing 531-540 of 2000 Results 1 ••• 52 53 54 55 56 ••• 200 10 / page" at bounding box center [623, 367] width 310 height 13
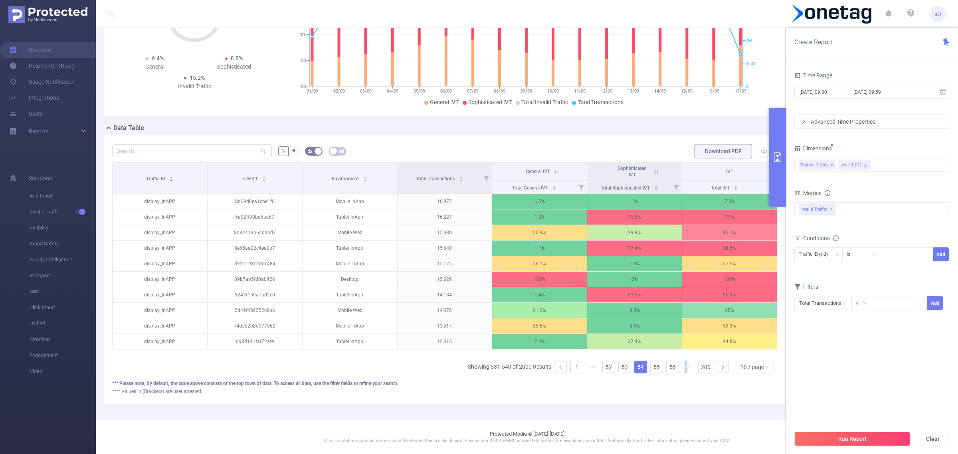
click at [672, 370] on ul "Showing 531-540 of 2000 Results 1 ••• 52 53 54 55 56 ••• 200 10 / page" at bounding box center [623, 367] width 310 height 13
click at [863, 436] on button "Run Report" at bounding box center [853, 439] width 116 height 14
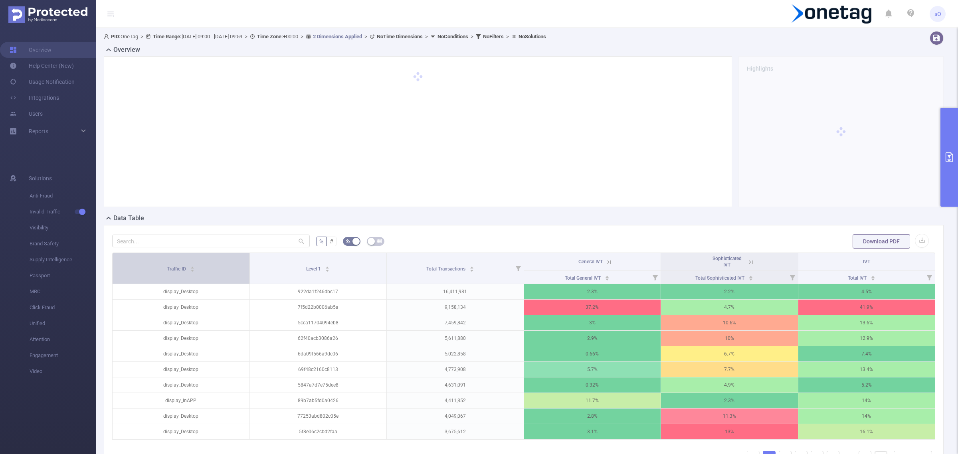
click at [182, 264] on span "Traffic ID" at bounding box center [177, 268] width 20 height 8
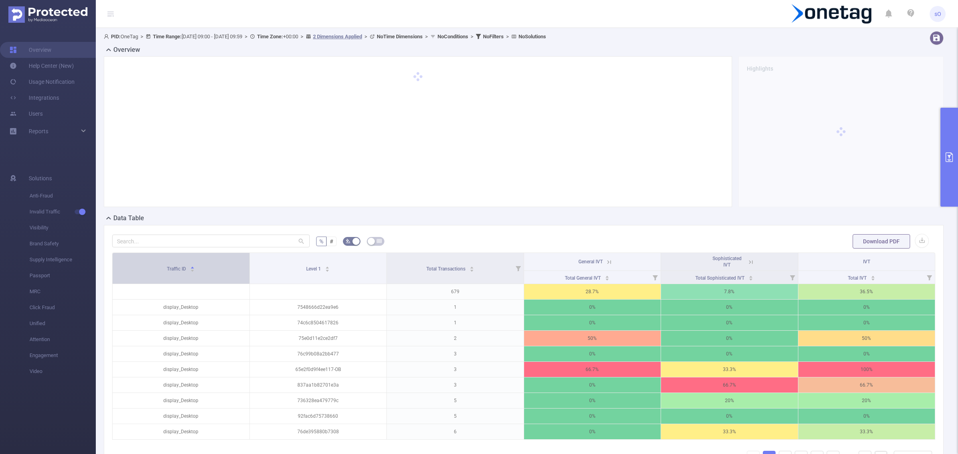
click at [183, 264] on div "Traffic ID" at bounding box center [181, 268] width 28 height 8
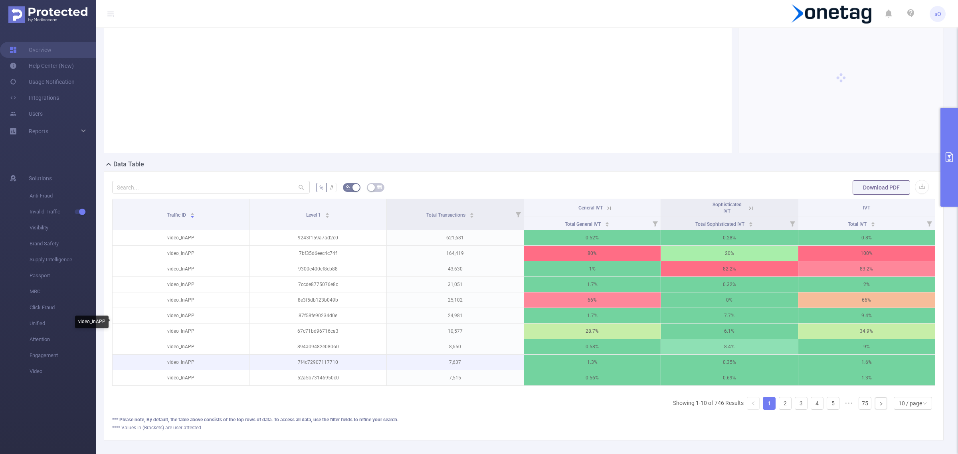
scroll to position [99, 0]
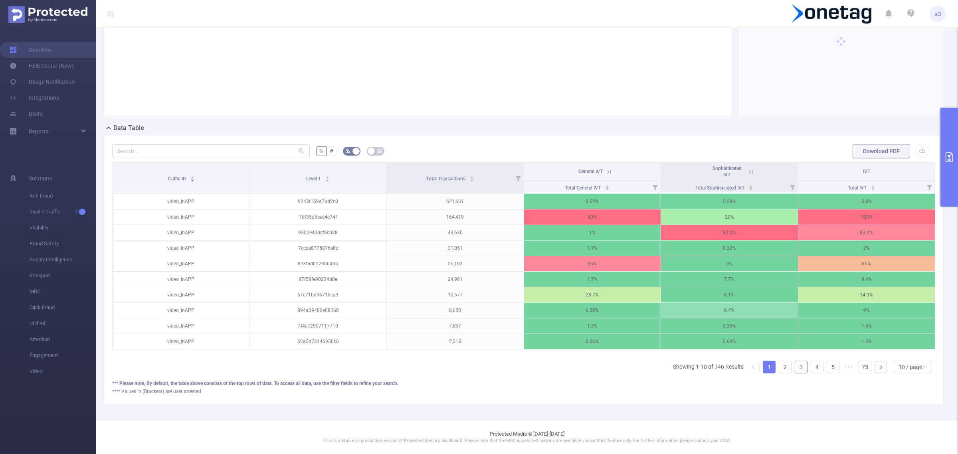
click at [796, 367] on link "3" at bounding box center [802, 367] width 12 height 12
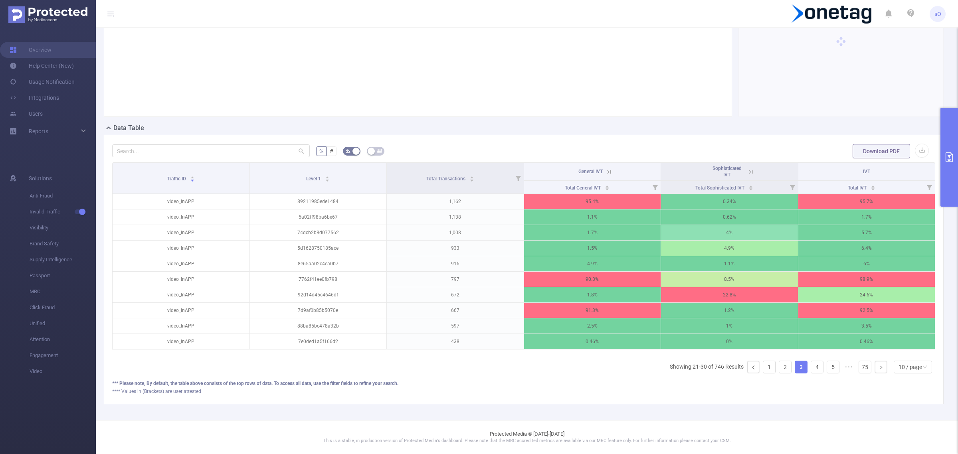
click at [796, 367] on link "3" at bounding box center [802, 367] width 12 height 12
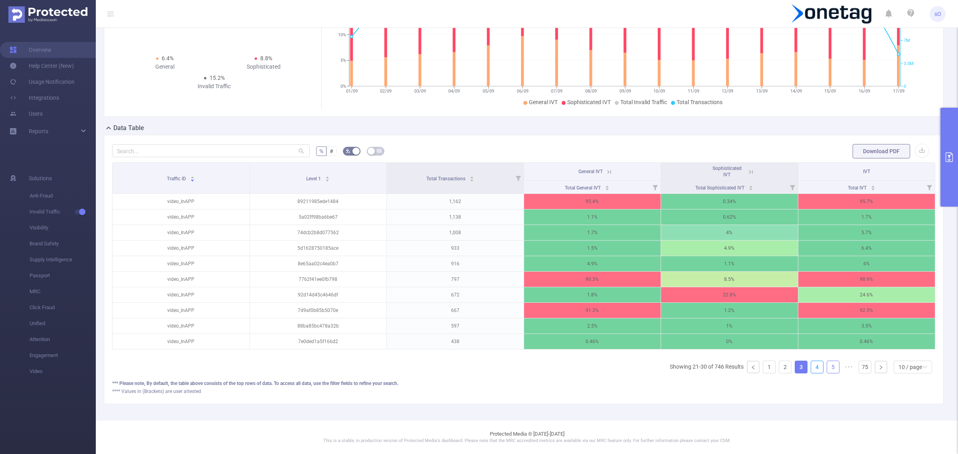
click at [811, 369] on li "4" at bounding box center [817, 367] width 13 height 13
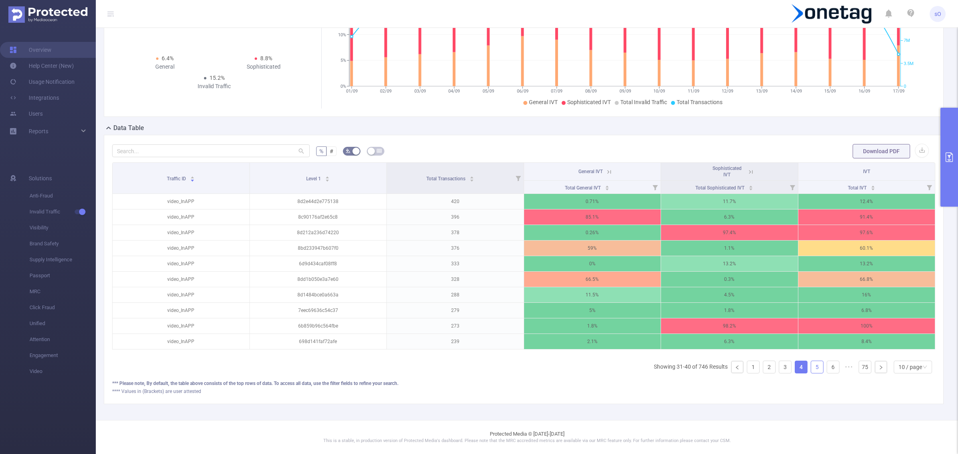
click at [812, 369] on link "5" at bounding box center [818, 367] width 12 height 12
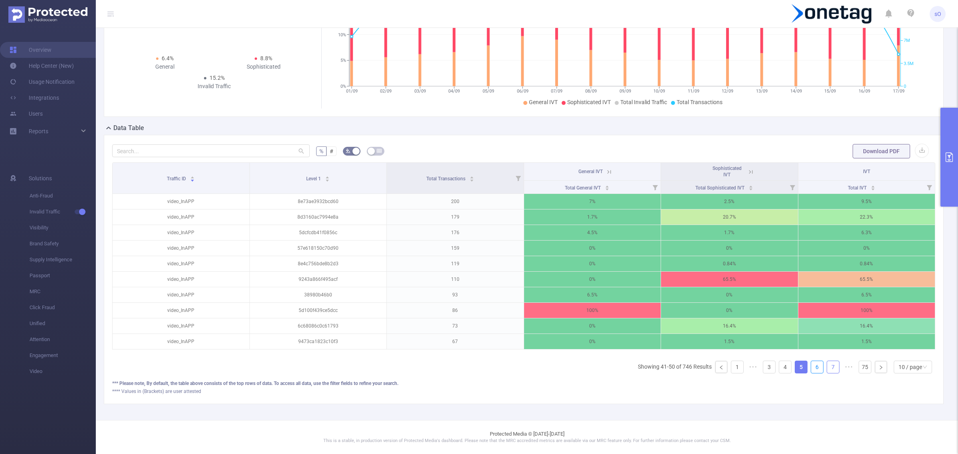
click at [812, 369] on link "6" at bounding box center [818, 367] width 12 height 12
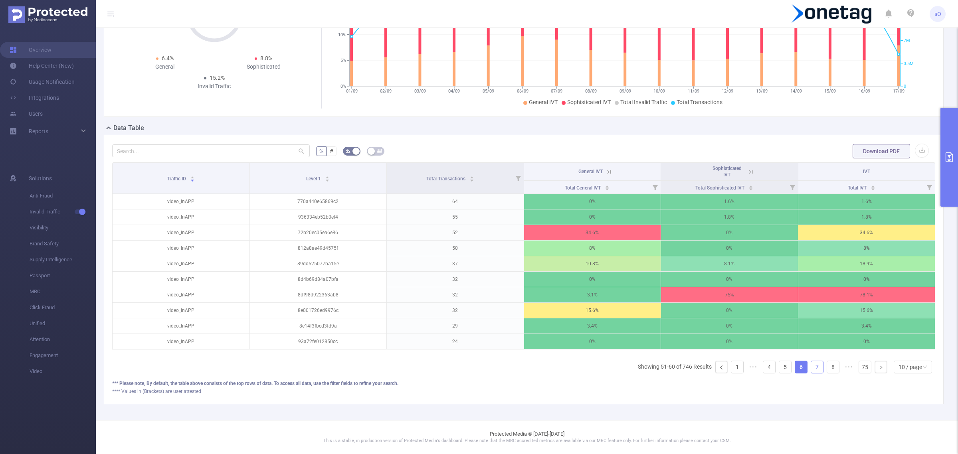
click at [812, 368] on link "7" at bounding box center [818, 367] width 12 height 12
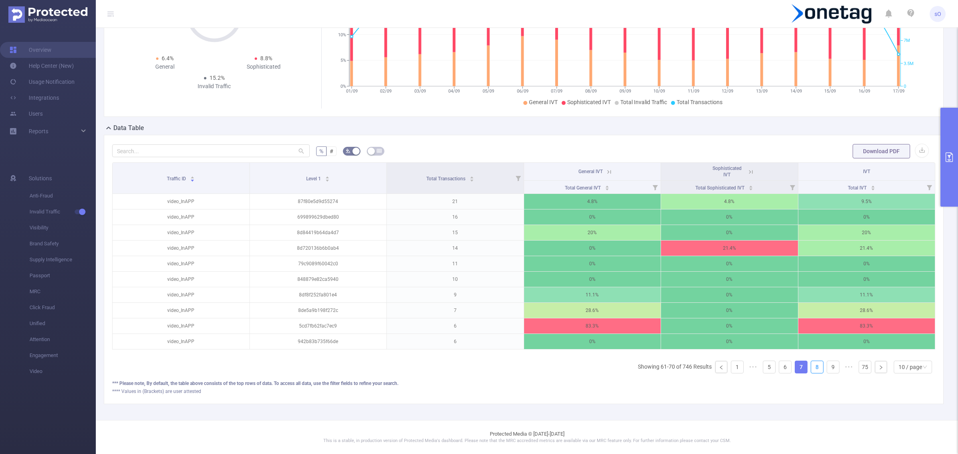
click at [812, 368] on link "8" at bounding box center [818, 367] width 12 height 12
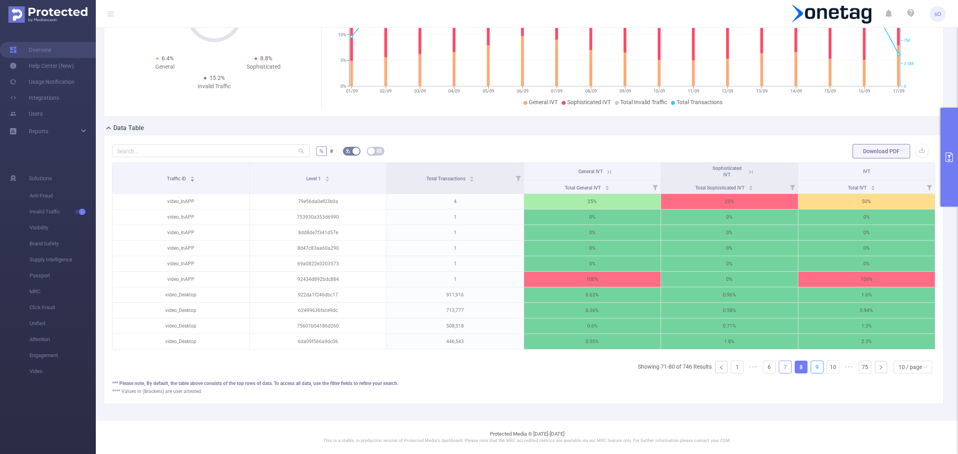
click at [812, 368] on link "9" at bounding box center [818, 367] width 12 height 12
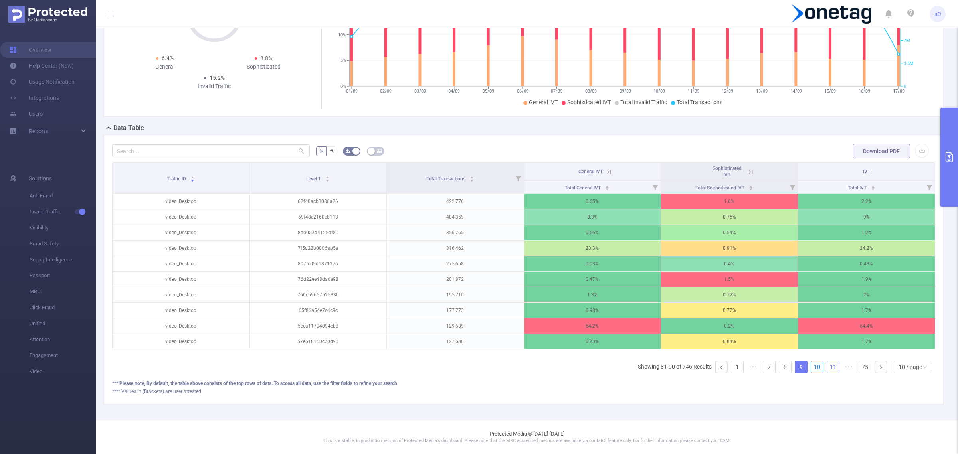
click at [812, 368] on link "10" at bounding box center [818, 367] width 12 height 12
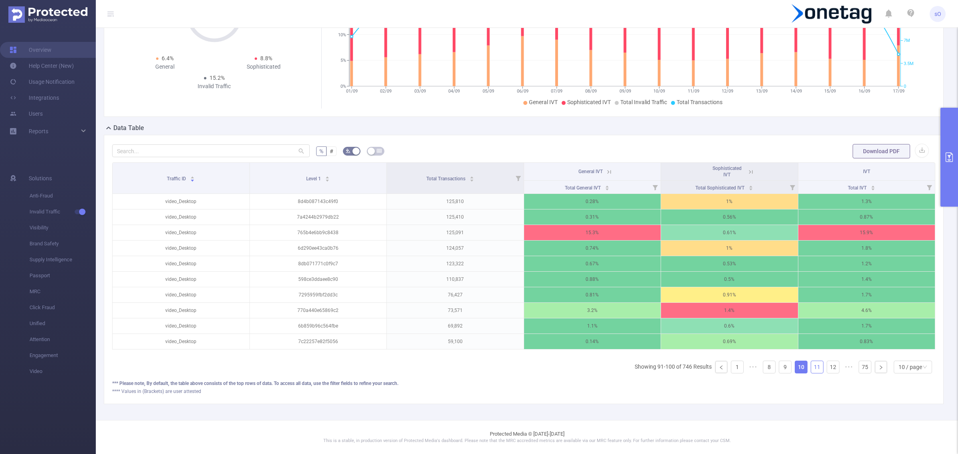
click at [812, 368] on link "11" at bounding box center [818, 367] width 12 height 12
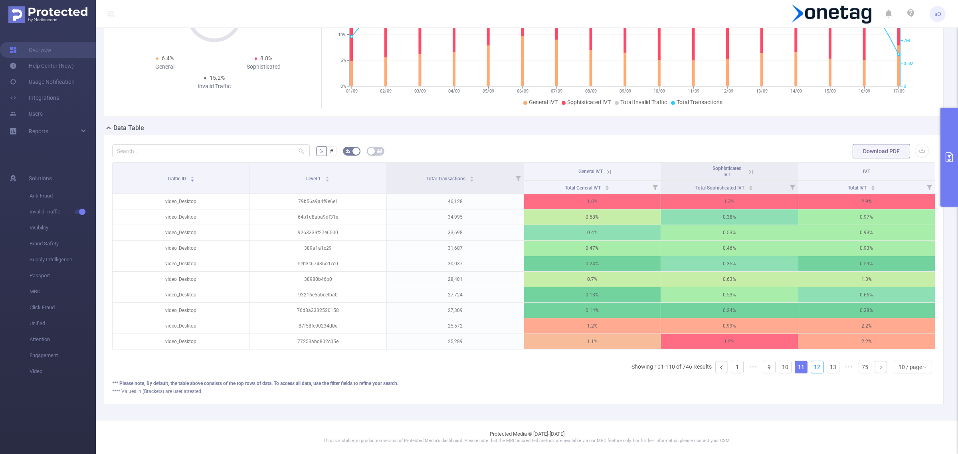
click at [812, 368] on link "12" at bounding box center [818, 367] width 12 height 12
click at [827, 368] on link "13" at bounding box center [833, 367] width 12 height 12
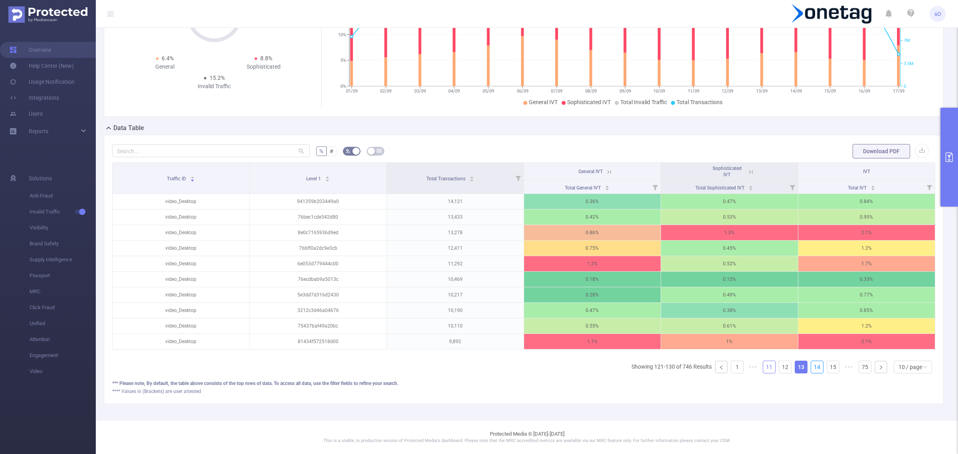
click at [812, 368] on link "14" at bounding box center [818, 367] width 12 height 12
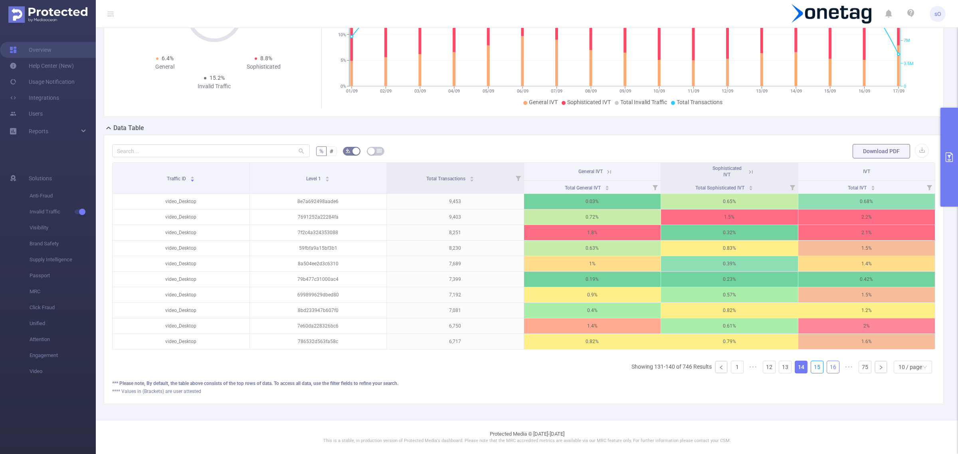
click at [812, 368] on link "15" at bounding box center [818, 367] width 12 height 12
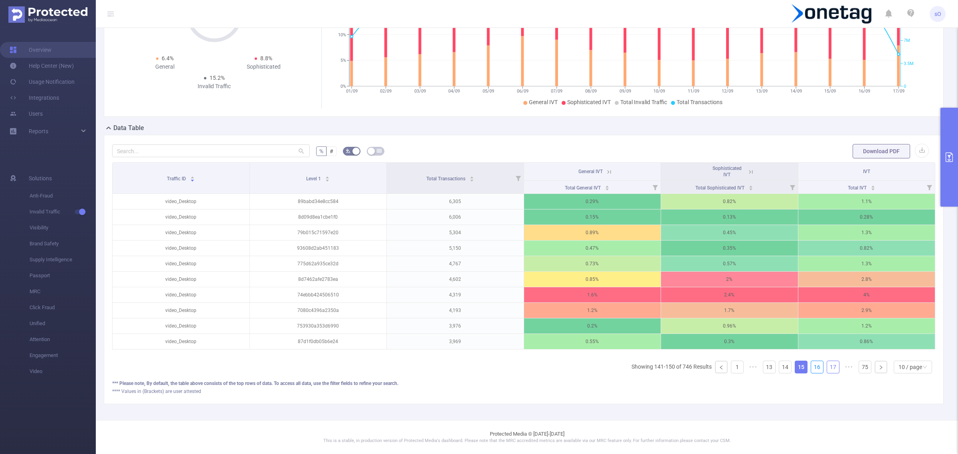
click at [812, 368] on link "16" at bounding box center [818, 367] width 12 height 12
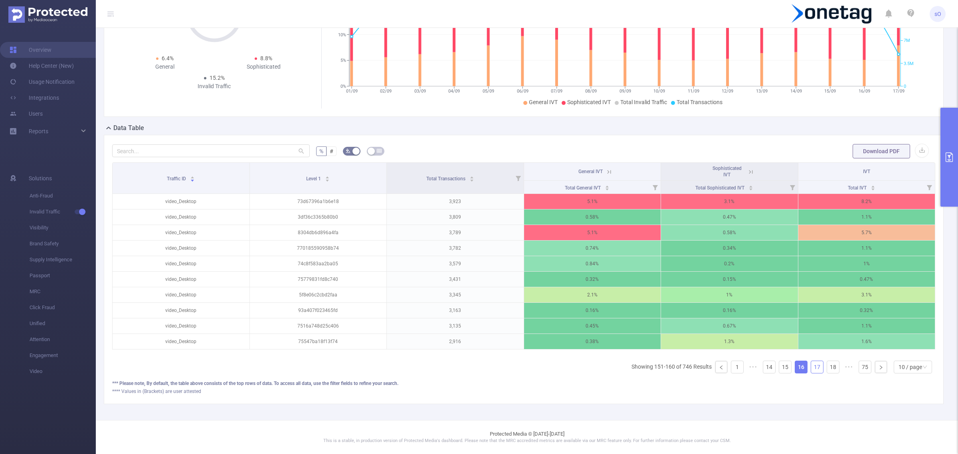
click at [812, 368] on link "17" at bounding box center [818, 367] width 12 height 12
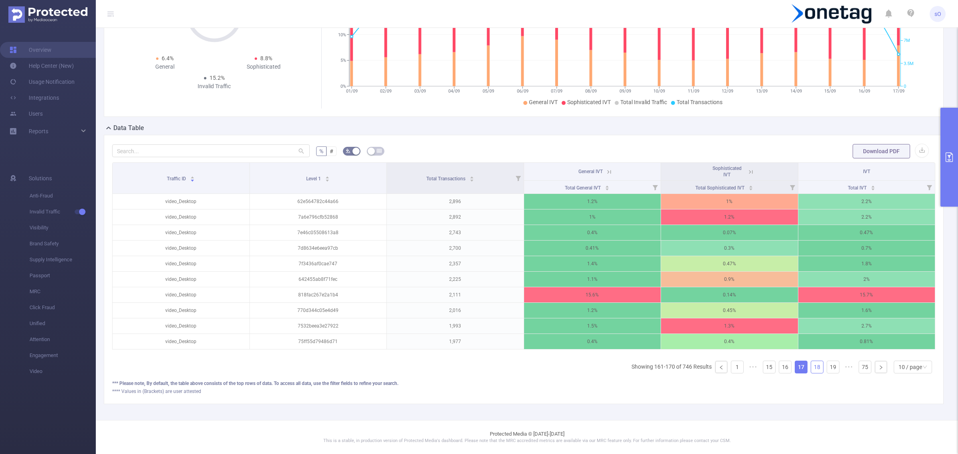
click at [812, 368] on link "18" at bounding box center [818, 367] width 12 height 12
click at [827, 368] on link "19" at bounding box center [833, 367] width 12 height 12
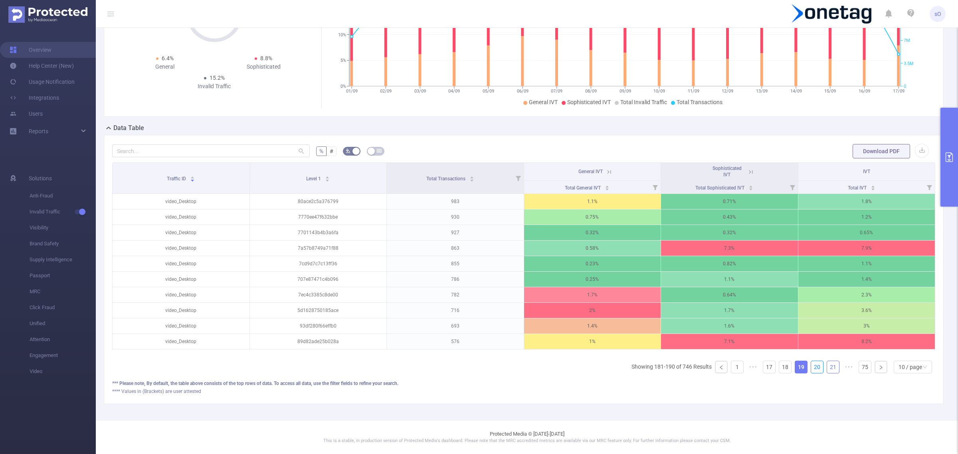
click at [812, 368] on link "20" at bounding box center [818, 367] width 12 height 12
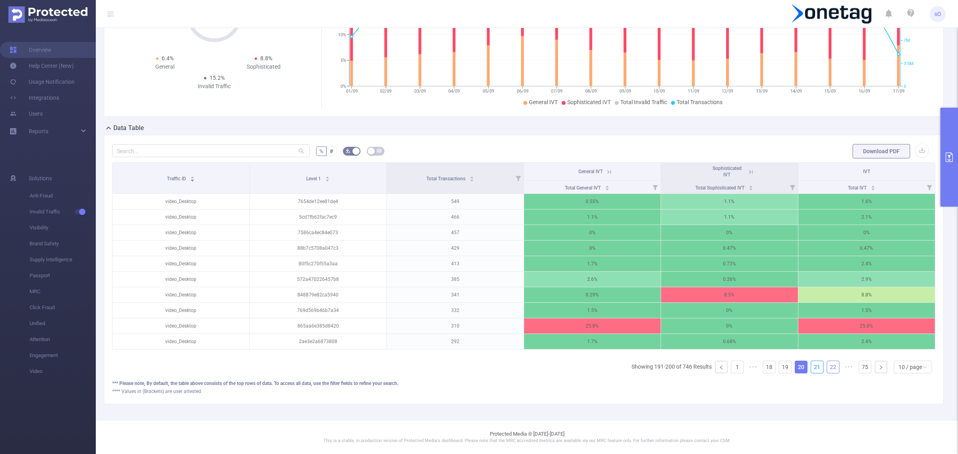
click at [812, 368] on link "21" at bounding box center [818, 367] width 12 height 12
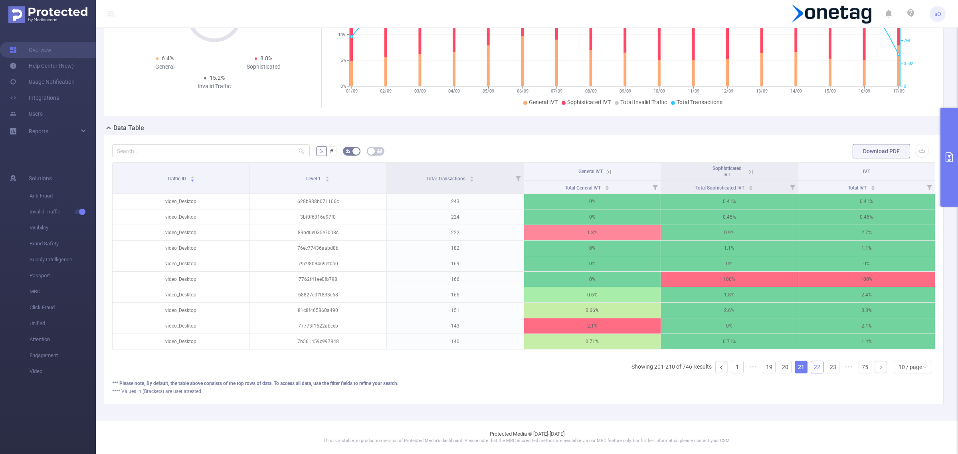
click at [812, 368] on link "22" at bounding box center [818, 367] width 12 height 12
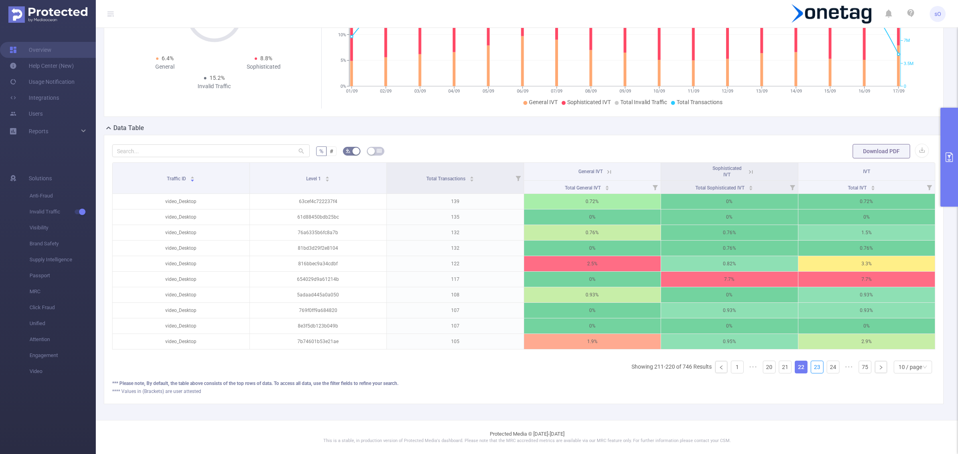
click at [812, 368] on link "23" at bounding box center [818, 367] width 12 height 12
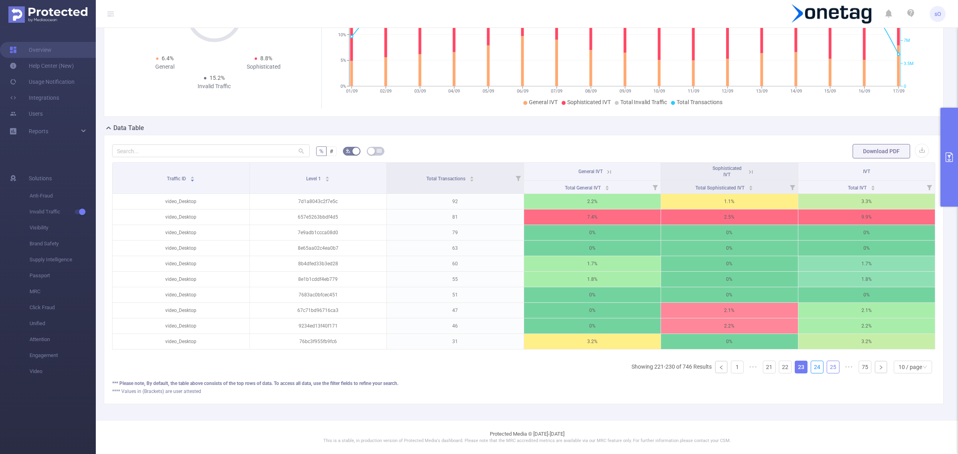
click at [812, 368] on link "24" at bounding box center [818, 367] width 12 height 12
click at [827, 368] on link "25" at bounding box center [833, 367] width 12 height 12
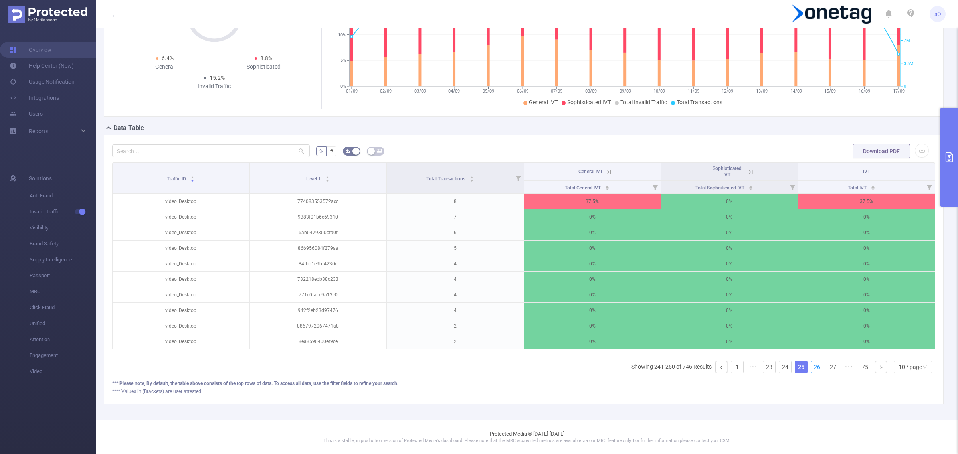
click at [812, 368] on link "26" at bounding box center [818, 367] width 12 height 12
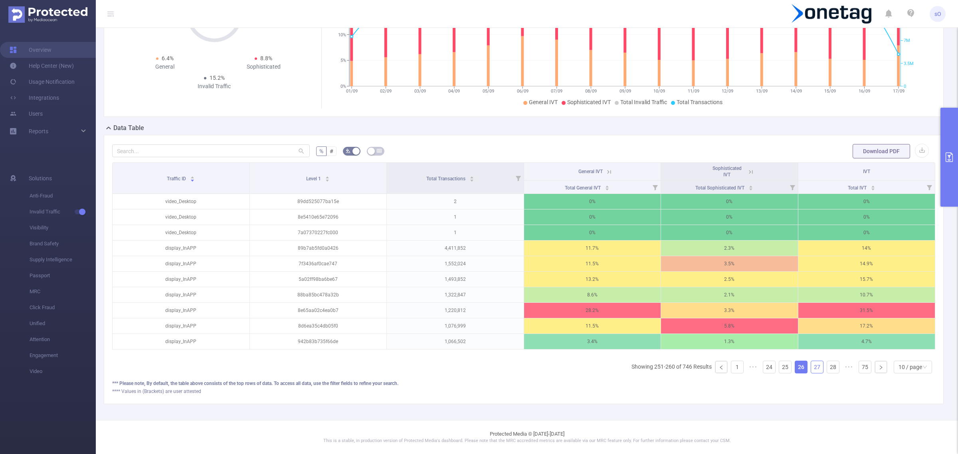
click at [812, 368] on link "27" at bounding box center [818, 367] width 12 height 12
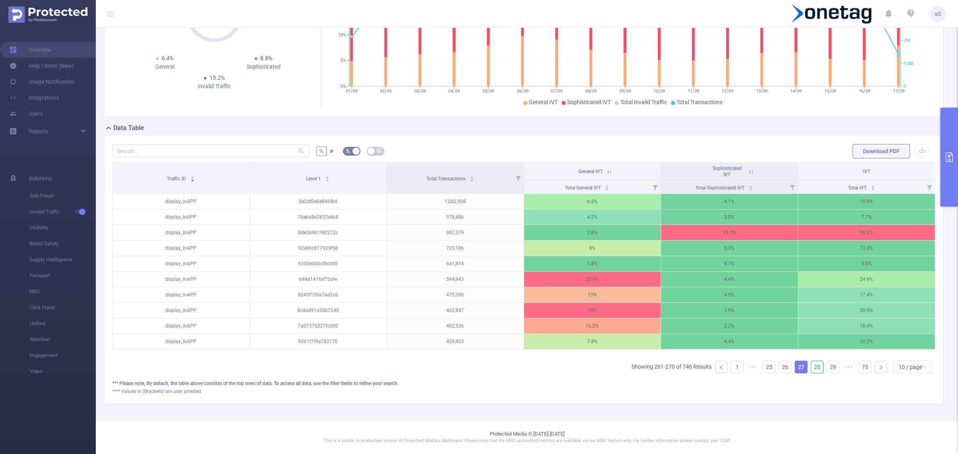
click at [812, 368] on link "28" at bounding box center [818, 367] width 12 height 12
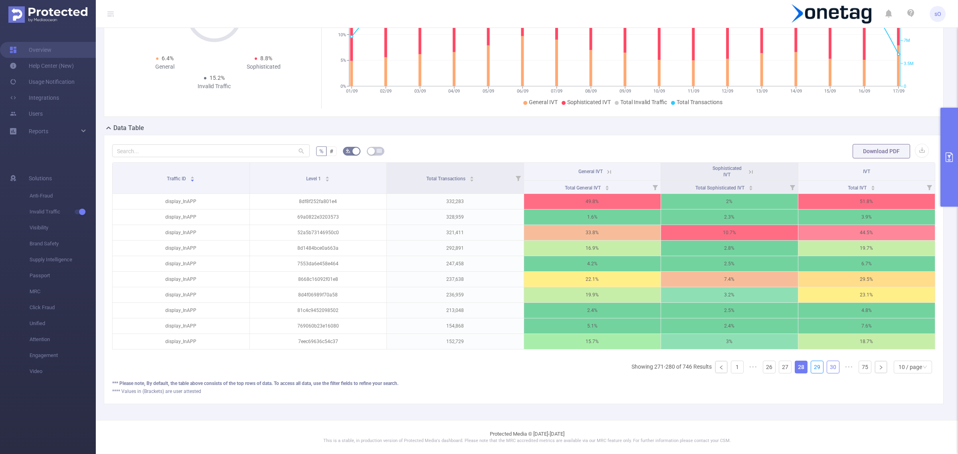
click at [812, 368] on link "29" at bounding box center [818, 367] width 12 height 12
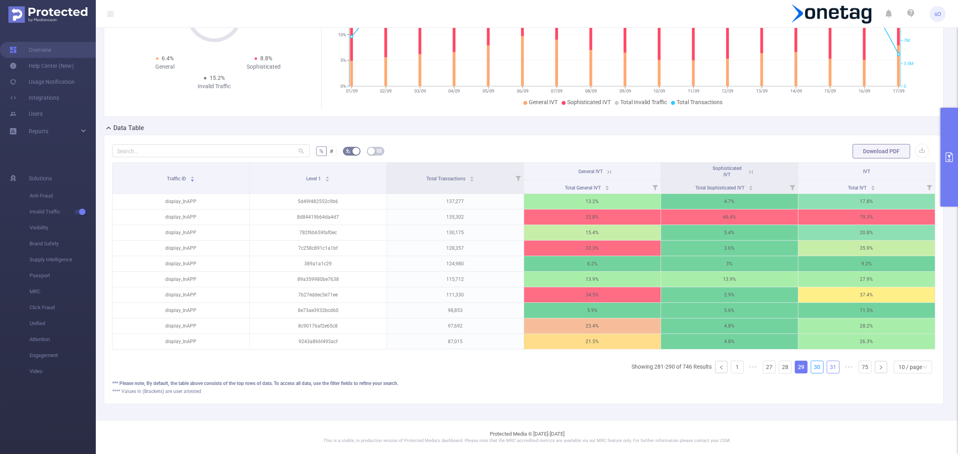
click at [812, 368] on link "30" at bounding box center [818, 367] width 12 height 12
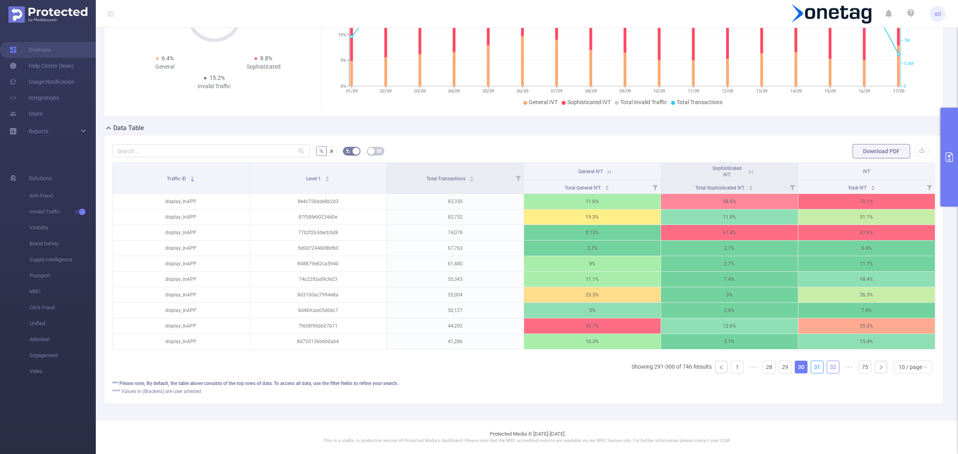
click at [812, 368] on link "31" at bounding box center [818, 367] width 12 height 12
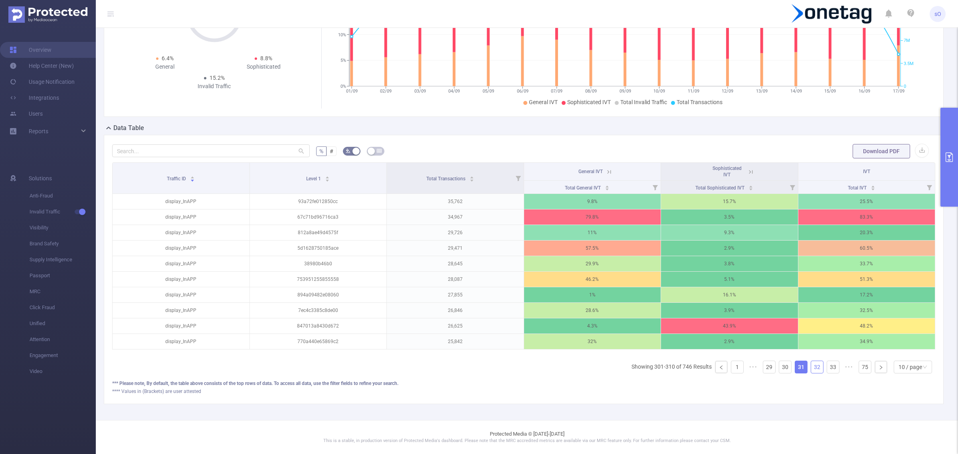
click at [812, 368] on link "32" at bounding box center [818, 367] width 12 height 12
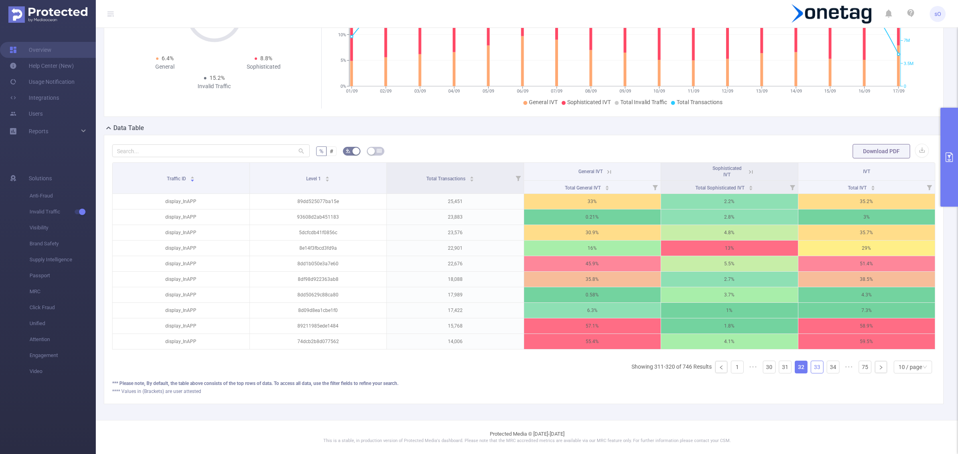
click at [812, 368] on link "33" at bounding box center [818, 367] width 12 height 12
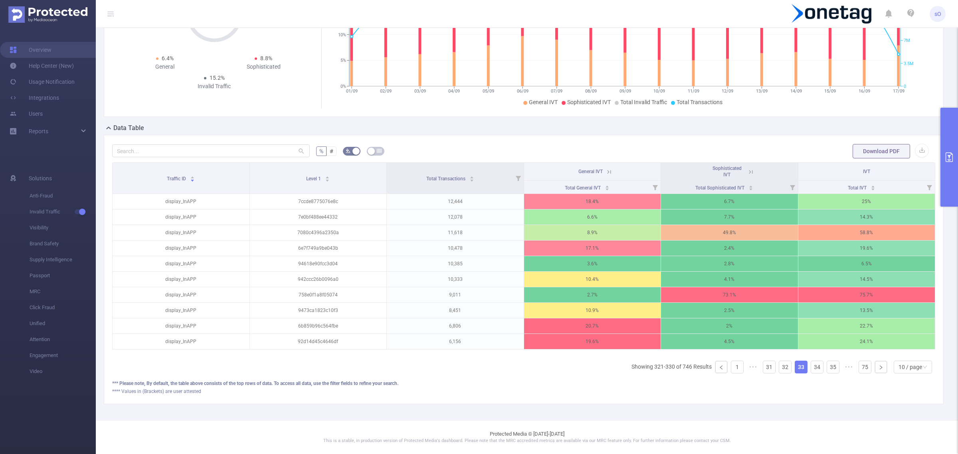
click at [958, 160] on button "primary" at bounding box center [950, 157] width 18 height 99
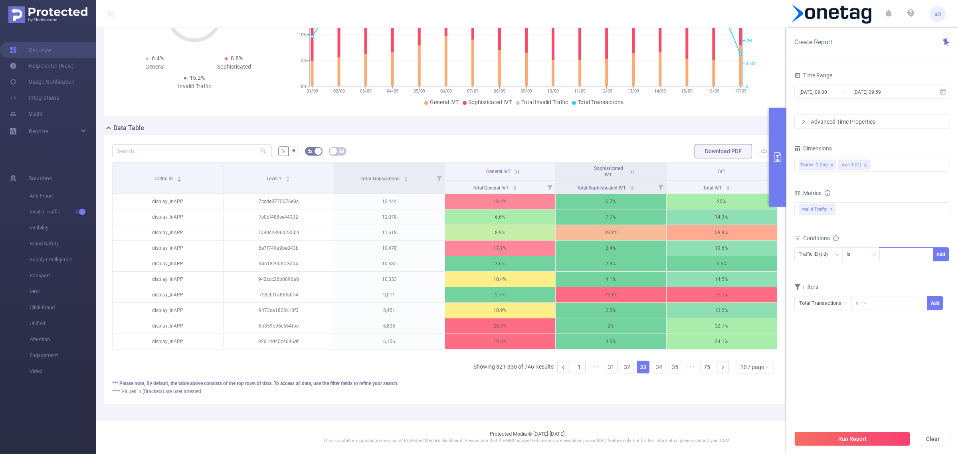
click at [901, 253] on div at bounding box center [907, 254] width 46 height 13
type input "display_InAPP"
click at [906, 273] on li "display_InAPP" at bounding box center [906, 271] width 54 height 13
type input "V"
type input "video_InAPP"
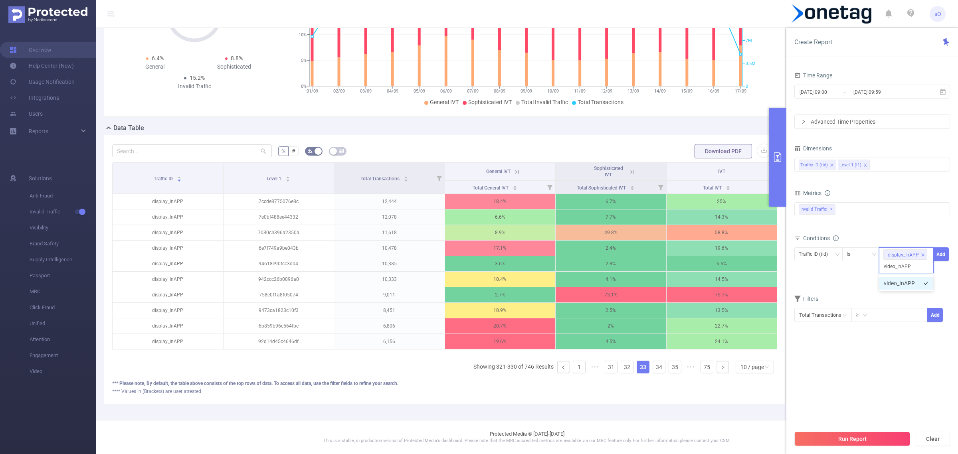
click at [911, 283] on li "video_InAPP" at bounding box center [906, 283] width 54 height 13
click at [945, 255] on button "Add" at bounding box center [942, 255] width 16 height 14
click at [879, 435] on button "Run Report" at bounding box center [853, 439] width 116 height 14
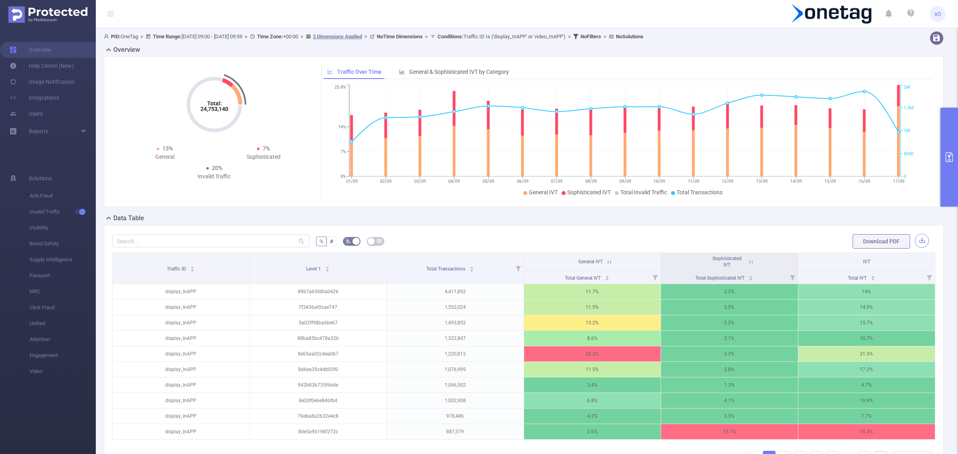
click at [915, 239] on button "button" at bounding box center [922, 241] width 14 height 14
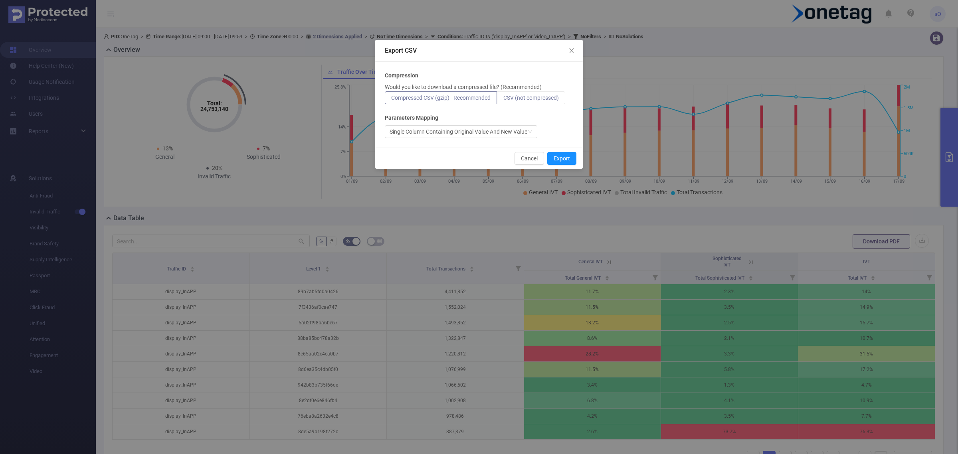
click at [542, 102] on label "CSV (not compressed)" at bounding box center [531, 97] width 68 height 13
click at [504, 100] on input "CSV (not compressed)" at bounding box center [504, 100] width 0 height 0
click at [566, 162] on button "Export" at bounding box center [562, 158] width 29 height 13
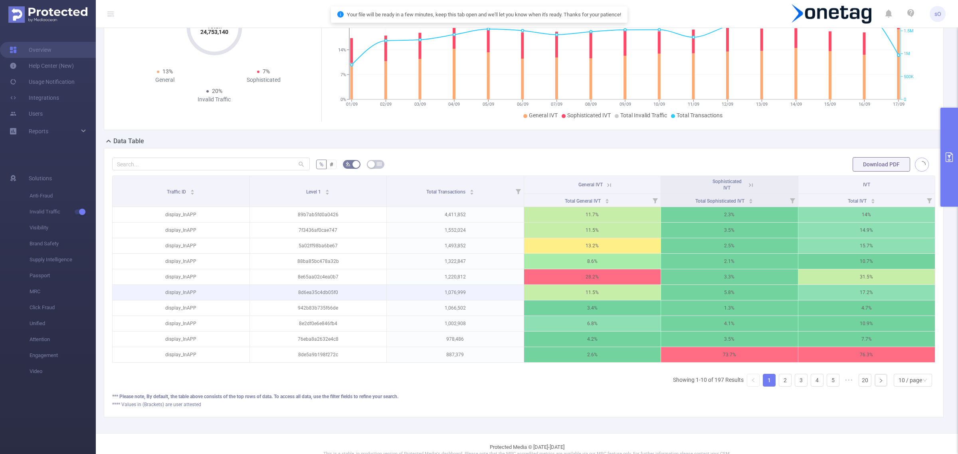
scroll to position [99, 0]
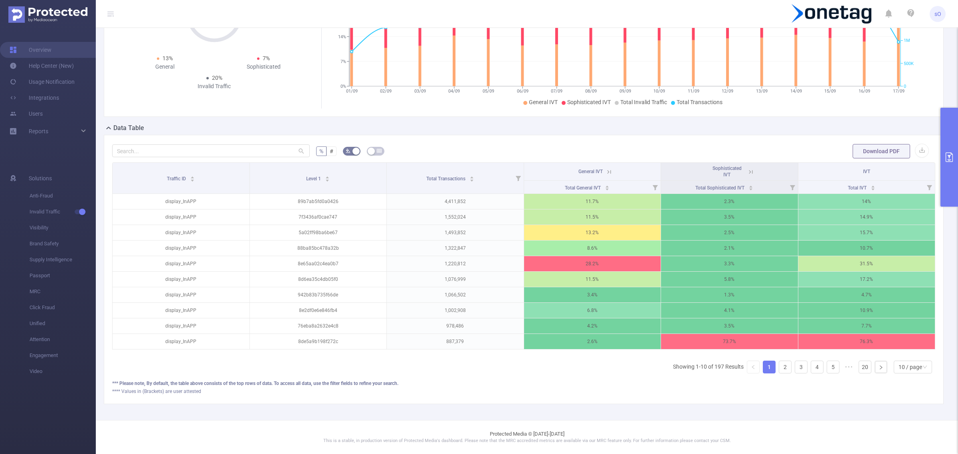
click at [952, 159] on icon "primary" at bounding box center [950, 158] width 10 height 10
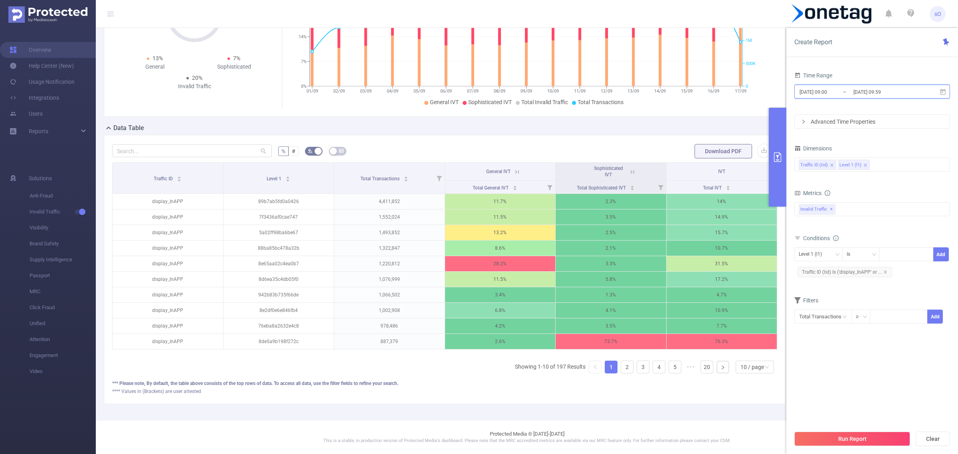
click at [883, 86] on span "2025-09-01 09:00 _ 2025-09-17 09:59" at bounding box center [873, 92] width 156 height 14
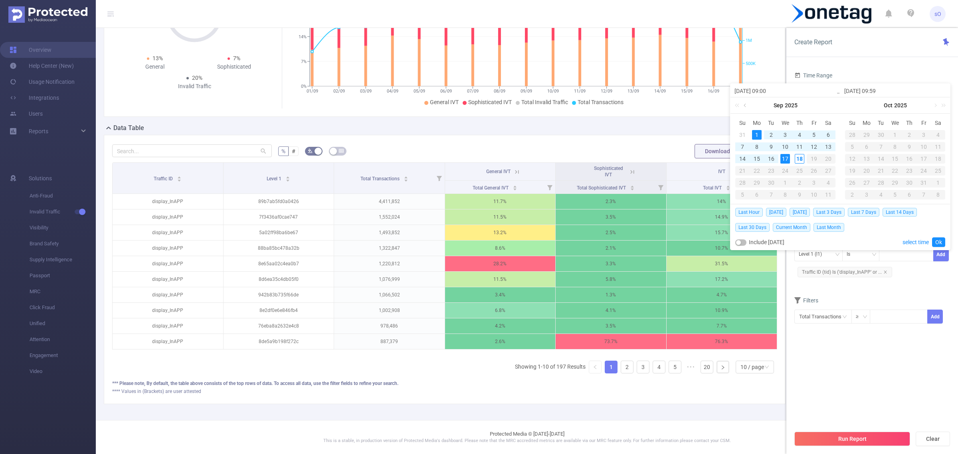
click at [746, 104] on link at bounding box center [745, 105] width 7 height 16
click at [814, 134] on div "1" at bounding box center [815, 135] width 10 height 10
click at [857, 105] on link at bounding box center [855, 105] width 7 height 16
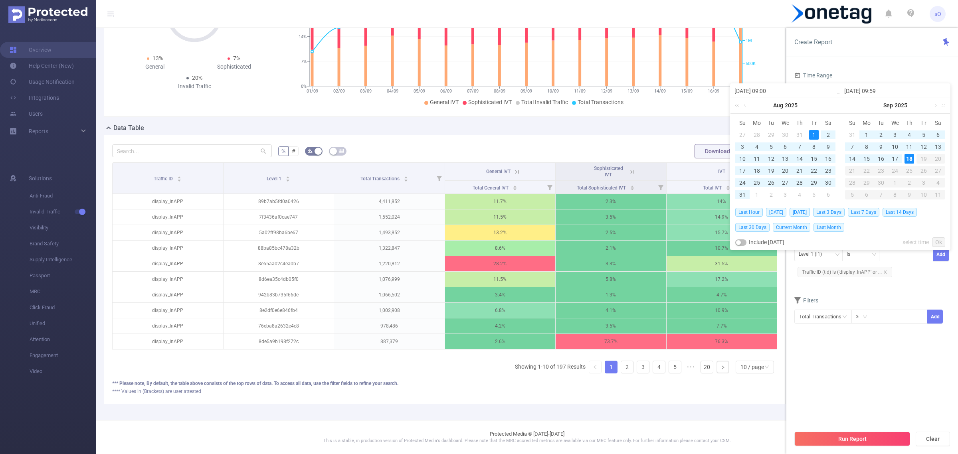
click at [909, 160] on div "18" at bounding box center [910, 159] width 10 height 10
type input "2025-08-01 09:00"
type input "2025-09-18 09:59"
type input "2025-08-01 09:00"
type input "2025-09-18 09:59"
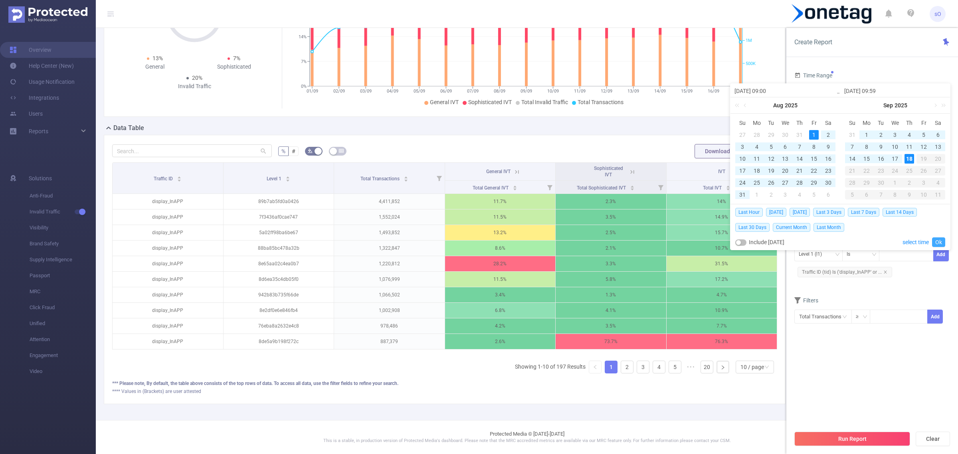
click at [939, 242] on link "Ok" at bounding box center [939, 243] width 13 height 10
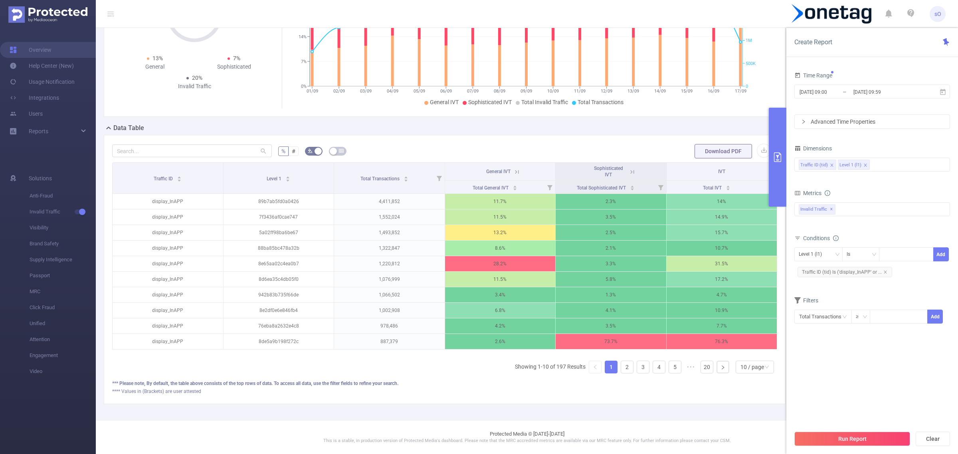
click at [859, 426] on div "Run Report Clear" at bounding box center [873, 439] width 172 height 30
click at [860, 436] on button "Run Report" at bounding box center [853, 439] width 116 height 14
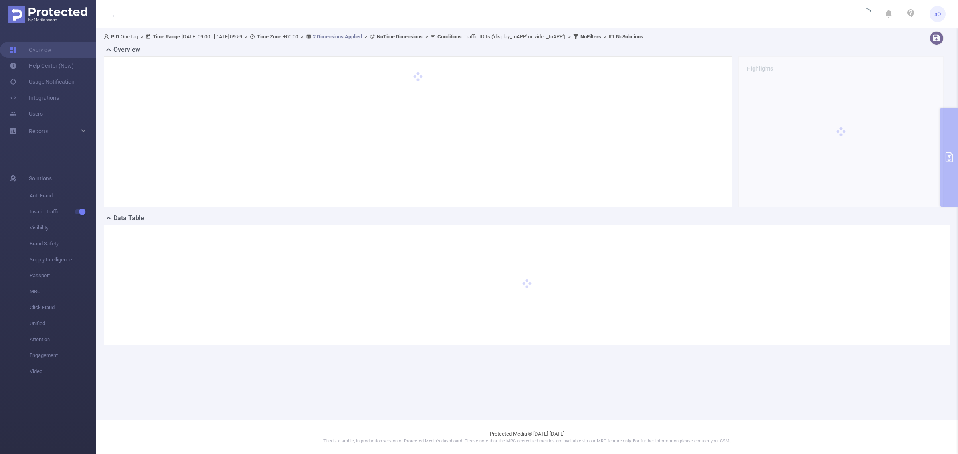
scroll to position [0, 0]
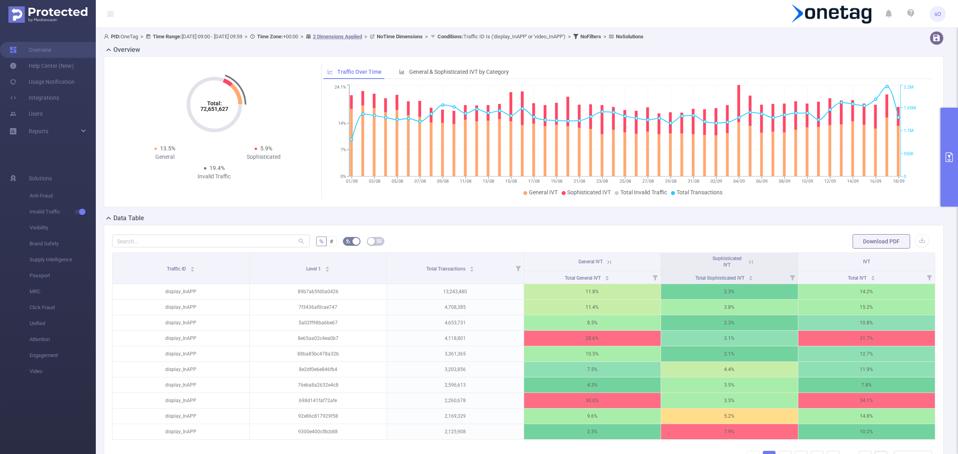
click at [921, 239] on div "Download PDF" at bounding box center [891, 242] width 76 height 16
click at [917, 240] on button "button" at bounding box center [922, 241] width 14 height 14
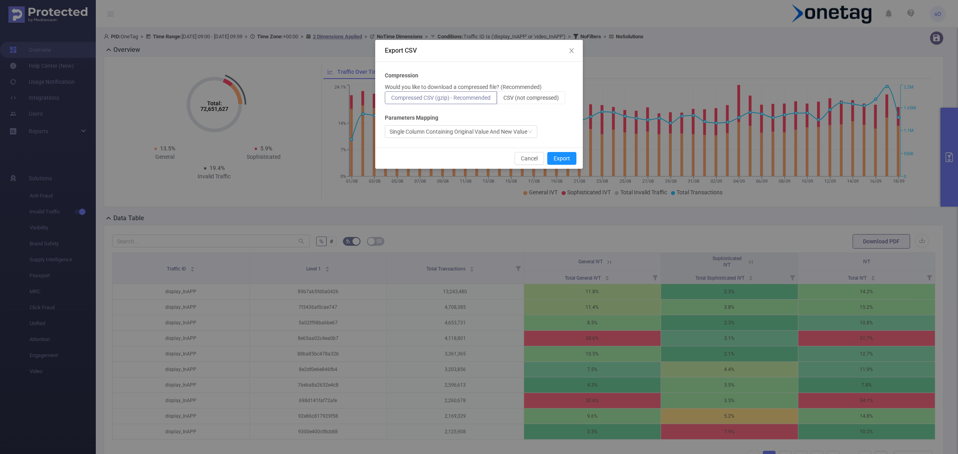
click at [484, 99] on span "Compressed CSV (gzip) - Recommended" at bounding box center [440, 98] width 99 height 6
click at [391, 100] on input "Compressed CSV (gzip) - Recommended" at bounding box center [391, 100] width 0 height 0
click at [546, 99] on span "CSV (not compressed)" at bounding box center [532, 98] width 56 height 6
click at [504, 100] on input "CSV (not compressed)" at bounding box center [504, 100] width 0 height 0
click at [564, 156] on button "Export" at bounding box center [562, 158] width 29 height 13
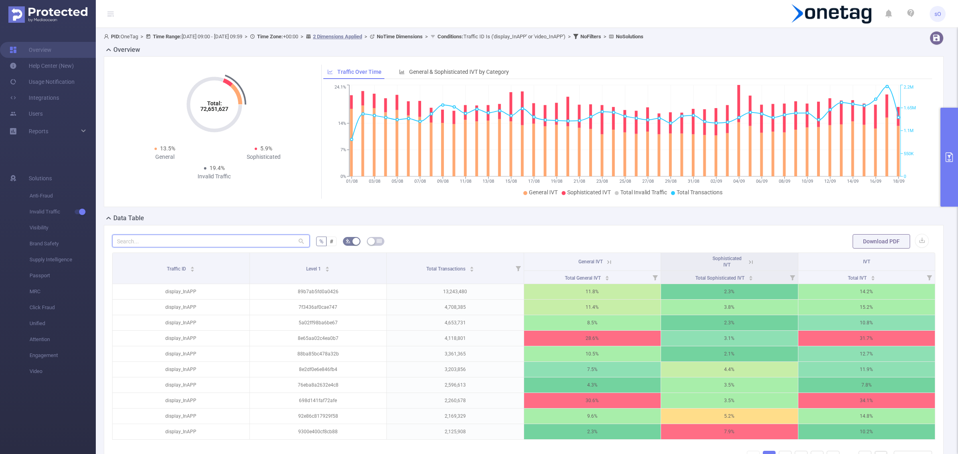
click at [236, 242] on input "text" at bounding box center [211, 241] width 198 height 13
paste input "5d0d72448d8bfb0"
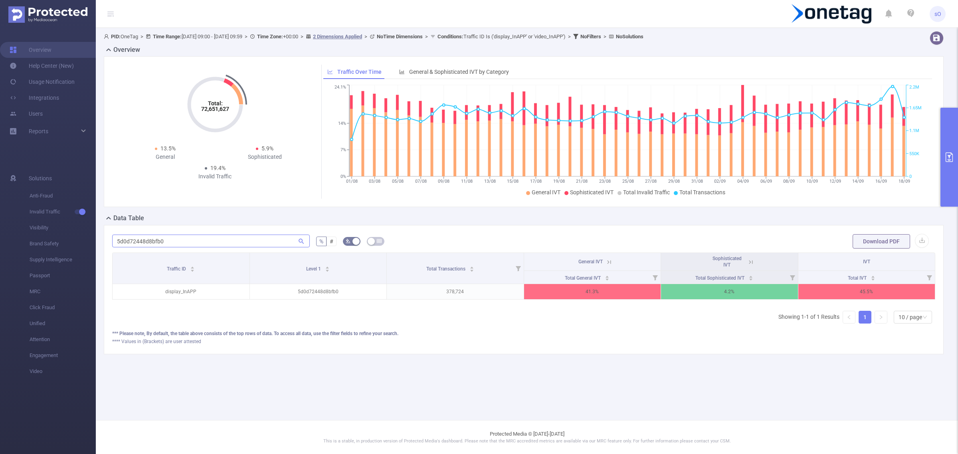
click at [202, 249] on div "5d0d72448d8bfb0" at bounding box center [211, 242] width 198 height 16
click at [200, 243] on input "5d0d72448d8bfb0" at bounding box center [211, 241] width 198 height 13
paste input "8668c16092f01e8"
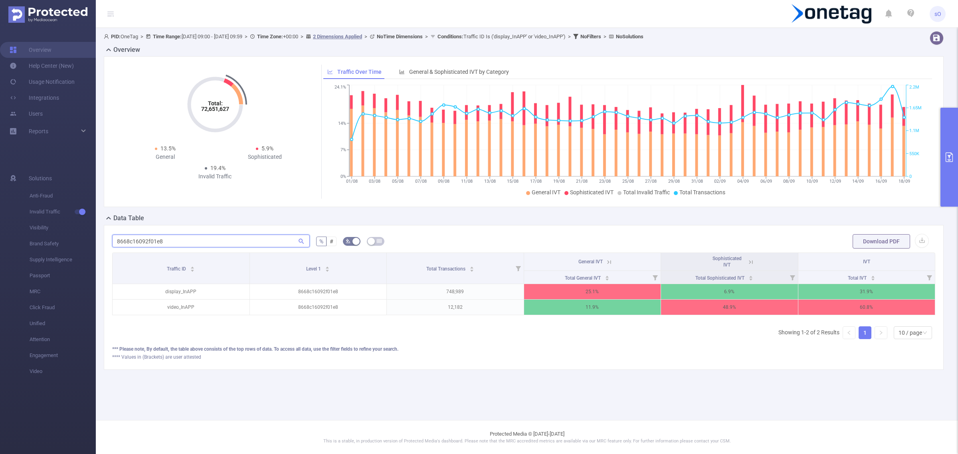
click at [145, 238] on input "8668c16092f01e8" at bounding box center [211, 241] width 198 height 13
paste input "7bf35d6eec4c74f"
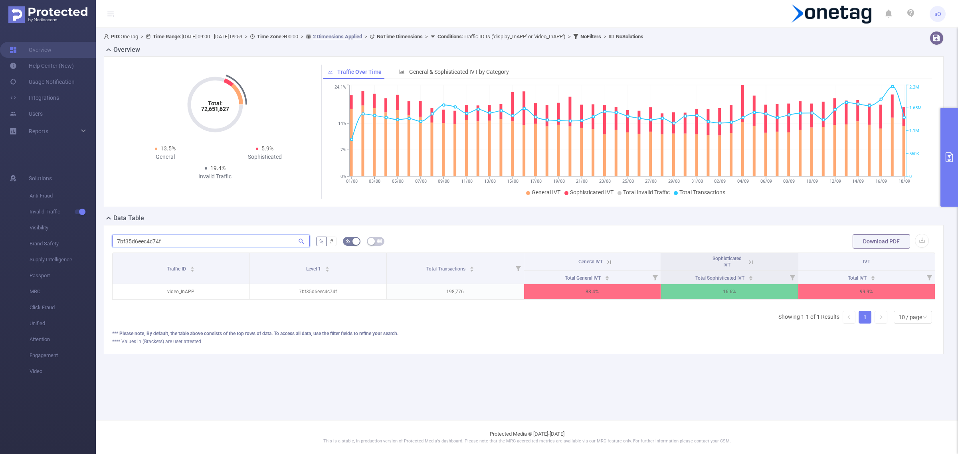
click at [158, 240] on input "7bf35d6eec4c74f" at bounding box center [211, 241] width 198 height 13
paste input "8b5db4ef9e6314e"
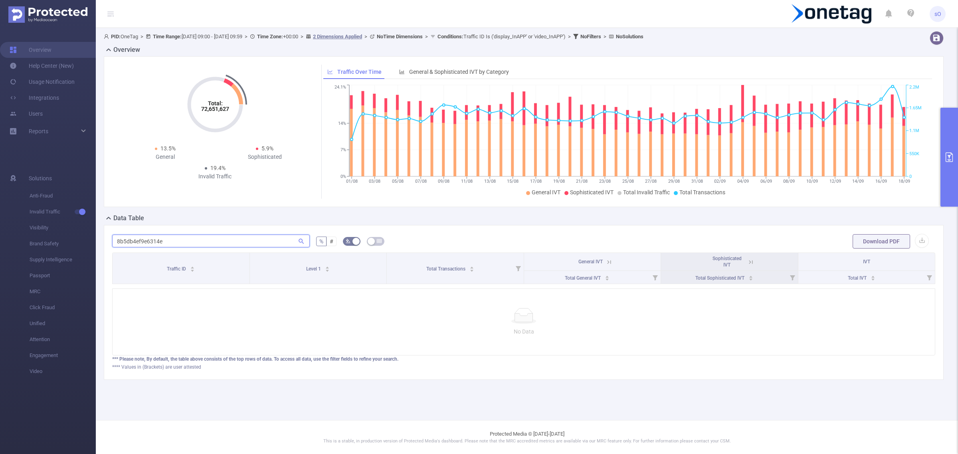
type input "8b5db4ef9e6314e"
